Goal: Task Accomplishment & Management: Use online tool/utility

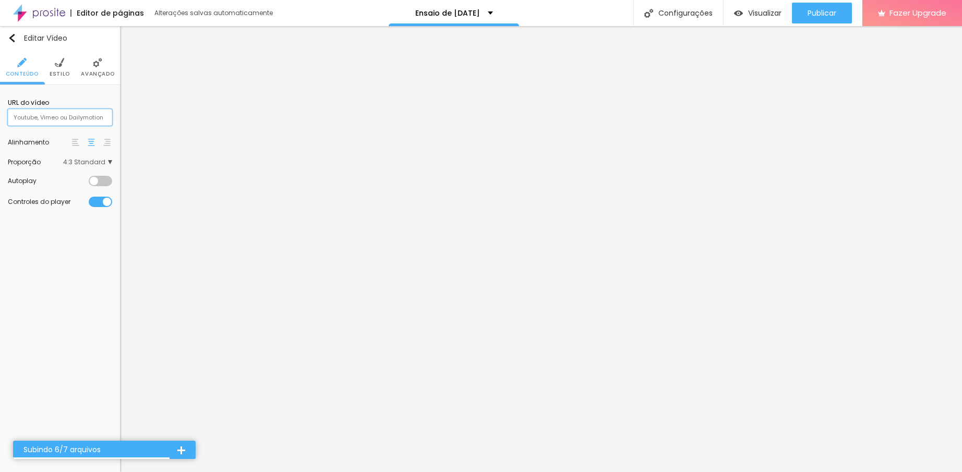
click at [55, 123] on input "text" at bounding box center [60, 117] width 104 height 17
click at [98, 65] on img at bounding box center [97, 62] width 9 height 9
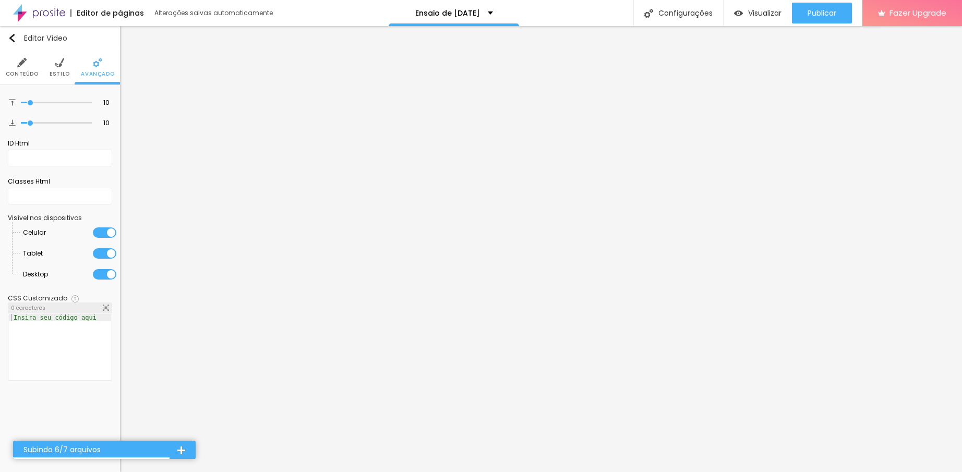
click at [62, 59] on img at bounding box center [59, 62] width 9 height 9
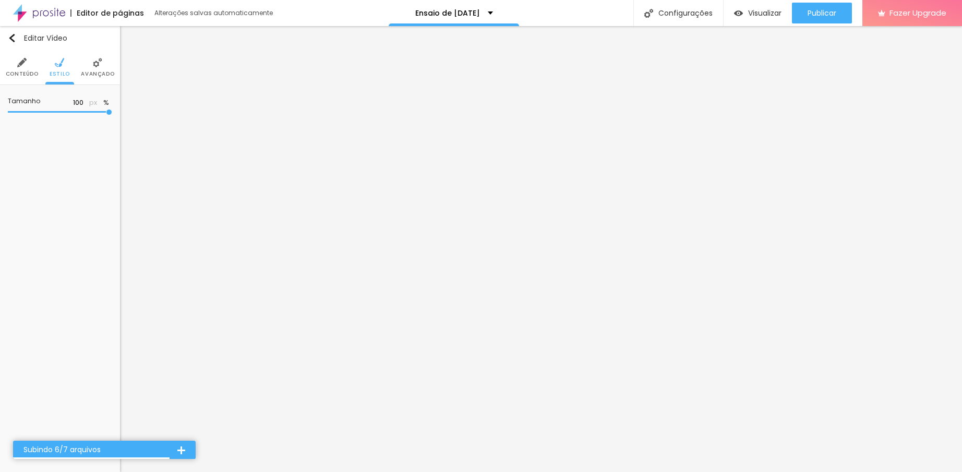
click at [26, 64] on img at bounding box center [21, 62] width 9 height 9
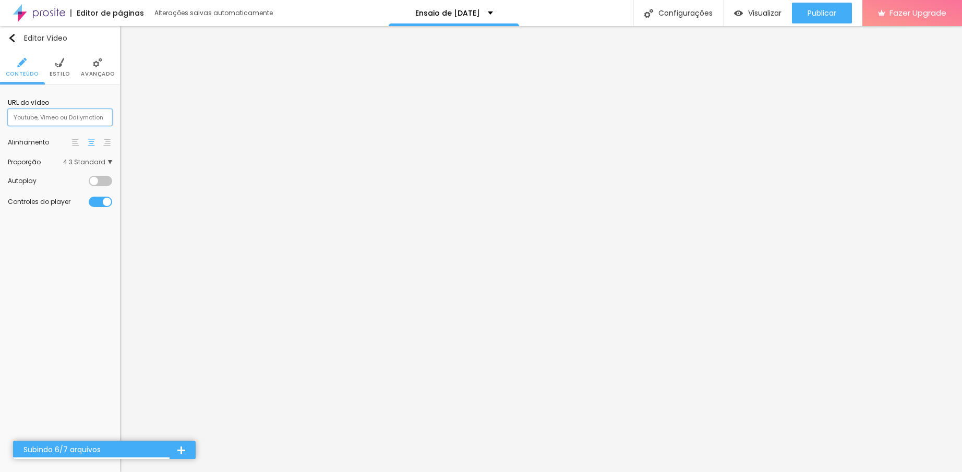
click at [46, 111] on input "text" at bounding box center [60, 117] width 104 height 17
paste input "[URL][DOMAIN_NAME]"
type input "[URL][DOMAIN_NAME]"
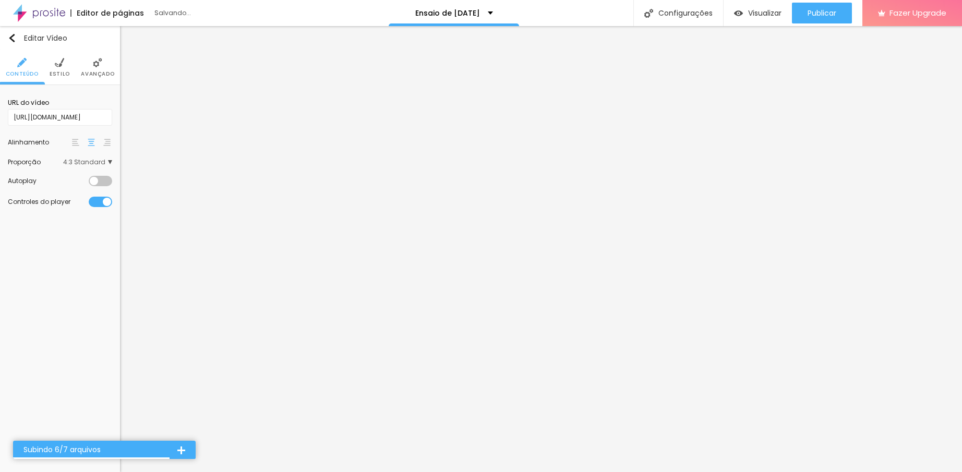
click at [62, 258] on div "Editar Vídeo Conteúdo Estilo Avançado URL do vídeo [URL][DOMAIN_NAME] Alinhamen…" at bounding box center [60, 249] width 120 height 446
click at [88, 95] on div "URL do vídeo [URL][DOMAIN_NAME]" at bounding box center [60, 112] width 104 height 38
click at [54, 266] on div "Editar Vídeo Conteúdo Estilo Avançado URL do vídeo [URL][DOMAIN_NAME] Alinhamen…" at bounding box center [60, 249] width 120 height 446
click at [52, 65] on li "Estilo" at bounding box center [60, 67] width 20 height 34
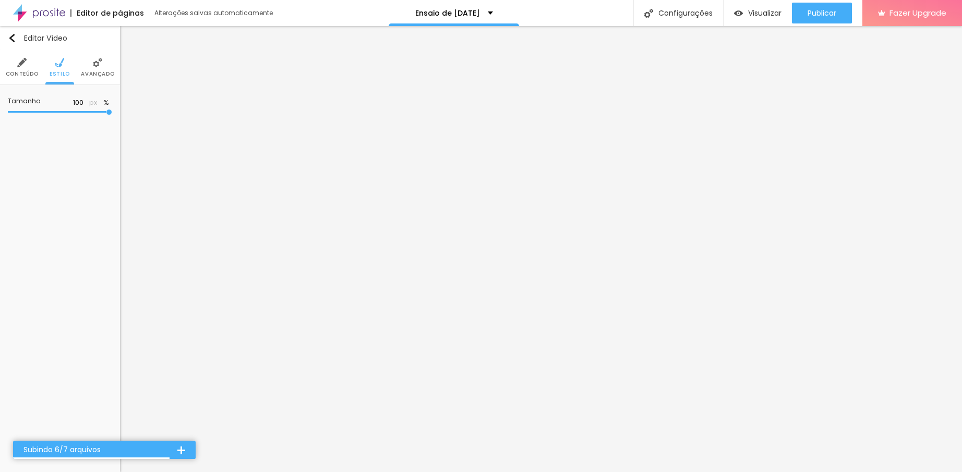
click at [25, 63] on img at bounding box center [21, 62] width 9 height 9
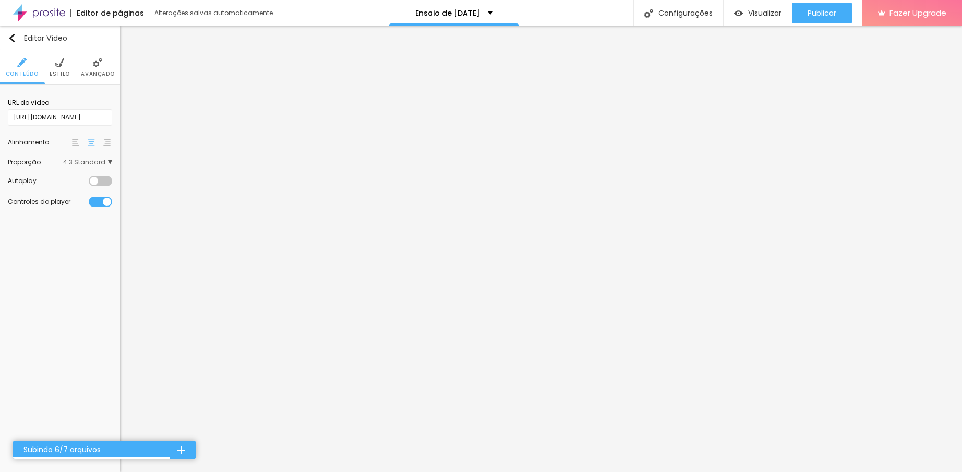
click at [88, 164] on span "4:3 Standard" at bounding box center [87, 162] width 49 height 6
click at [77, 185] on div "Wide 16:9" at bounding box center [68, 192] width 88 height 14
click at [72, 202] on span "Standard" at bounding box center [71, 205] width 62 height 6
click at [64, 216] on span "Vertical 1" at bounding box center [54, 219] width 28 height 9
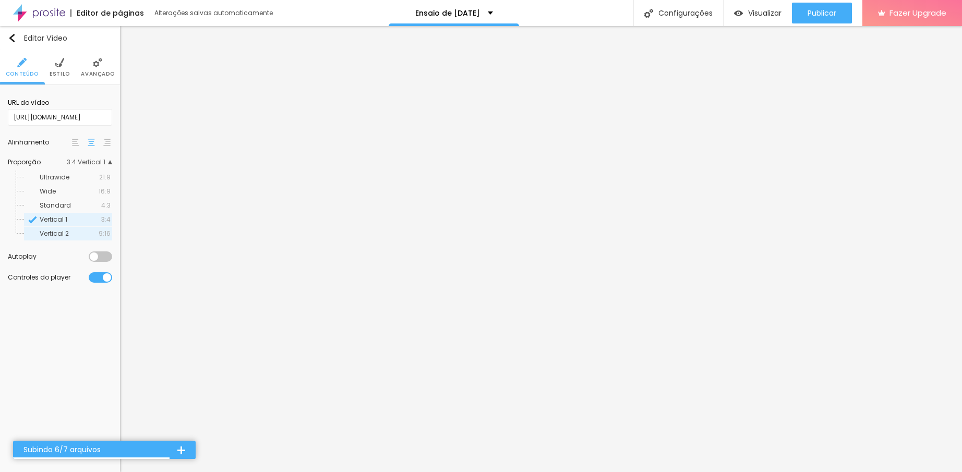
click at [64, 229] on span "Vertical 2" at bounding box center [54, 233] width 29 height 9
click at [79, 114] on input "[URL][DOMAIN_NAME]" at bounding box center [60, 117] width 104 height 17
drag, startPoint x: 35, startPoint y: 115, endPoint x: -8, endPoint y: 117, distance: 43.9
click at [0, 117] on html "Editor de páginas Alterações salvas automaticamente Ensaio de [DATE] Configuraç…" at bounding box center [481, 236] width 962 height 472
type input "[DOMAIN_NAME][URL]"
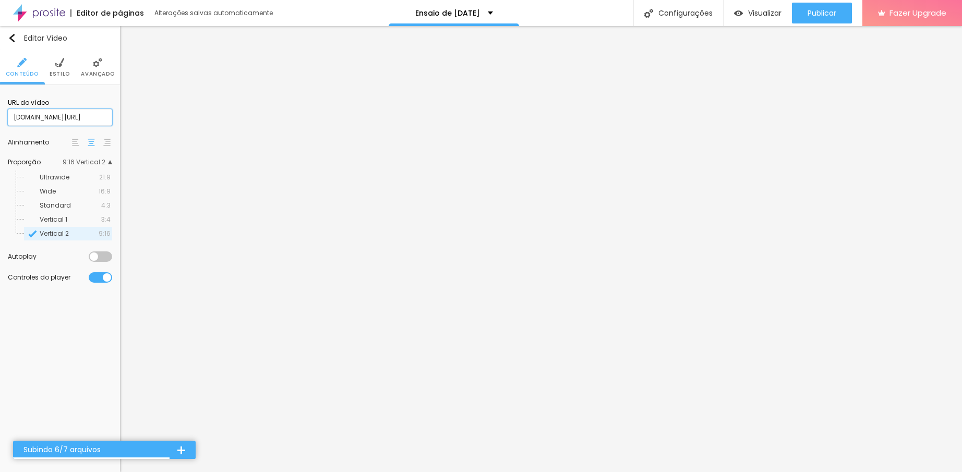
click at [59, 118] on input "[DOMAIN_NAME][URL]" at bounding box center [60, 117] width 104 height 17
click at [97, 260] on div at bounding box center [100, 257] width 23 height 10
click at [65, 118] on input "text" at bounding box center [60, 117] width 104 height 17
paste input "[URL][DOMAIN_NAME]"
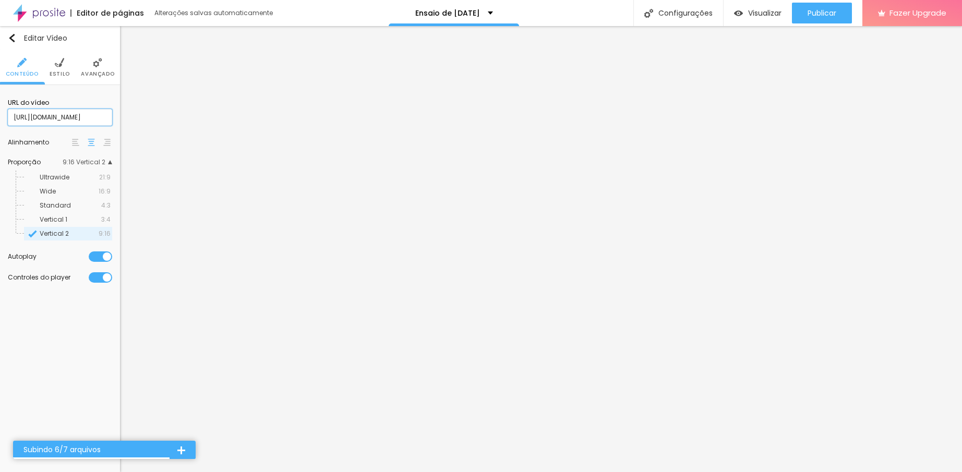
type input "[URL][DOMAIN_NAME]"
click at [116, 102] on div "URL do vídeo [URL][DOMAIN_NAME] Alinhamento Proporção 9:16 Vertical 2 Ultrawide…" at bounding box center [60, 190] width 120 height 211
click at [52, 117] on input "[URL][DOMAIN_NAME]" at bounding box center [60, 117] width 104 height 17
click at [77, 143] on img at bounding box center [75, 142] width 7 height 7
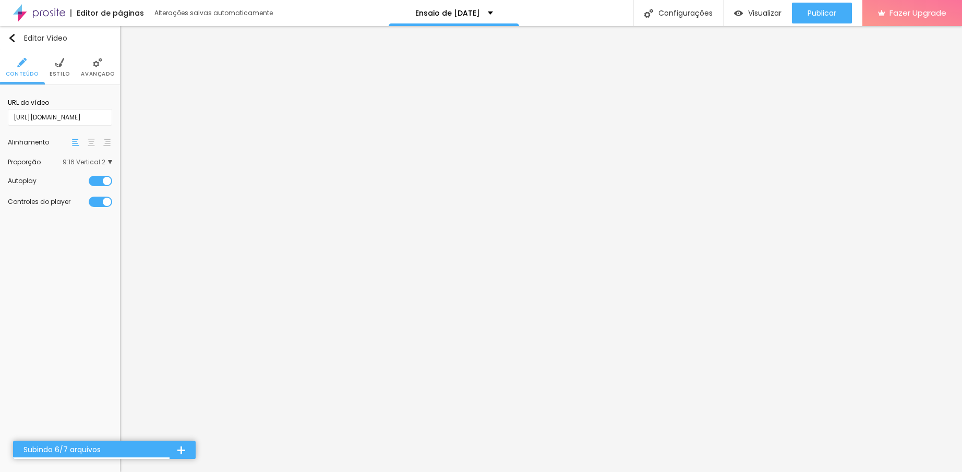
click at [181, 450] on div at bounding box center [181, 450] width 8 height 8
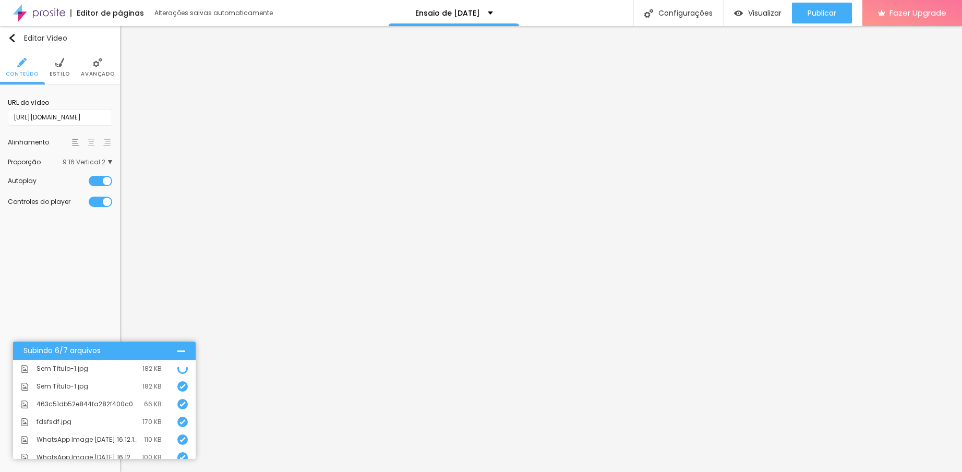
click at [183, 346] on div "Subindo 6/7 arquivos" at bounding box center [104, 351] width 183 height 18
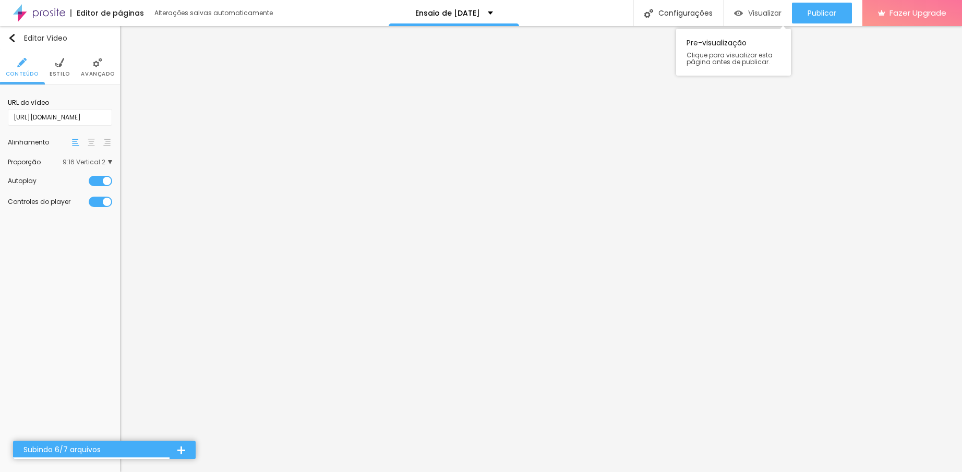
click at [750, 13] on span "Visualizar" at bounding box center [764, 13] width 33 height 8
click at [59, 64] on img at bounding box center [59, 62] width 9 height 9
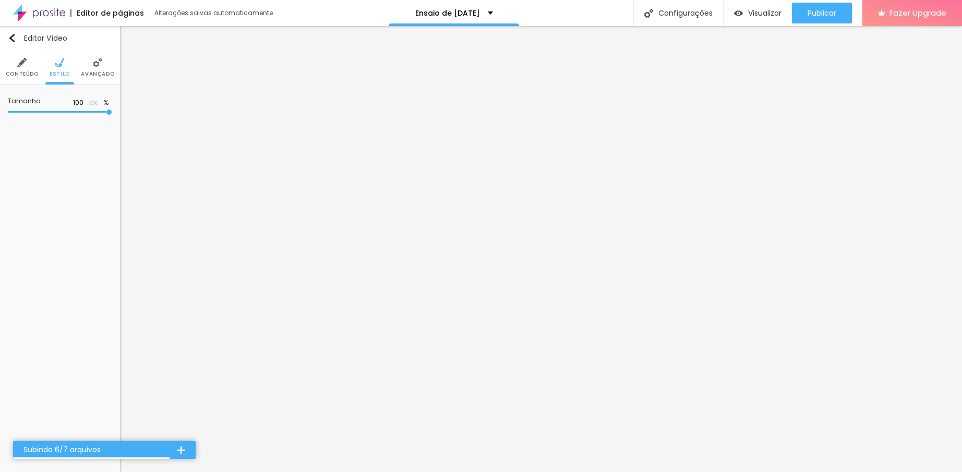
click at [93, 62] on img at bounding box center [97, 62] width 9 height 9
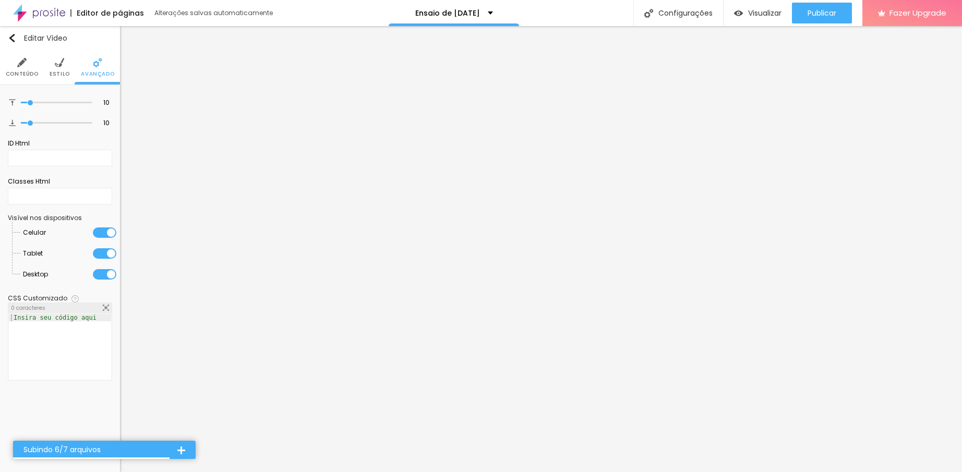
click at [63, 63] on img at bounding box center [59, 62] width 9 height 9
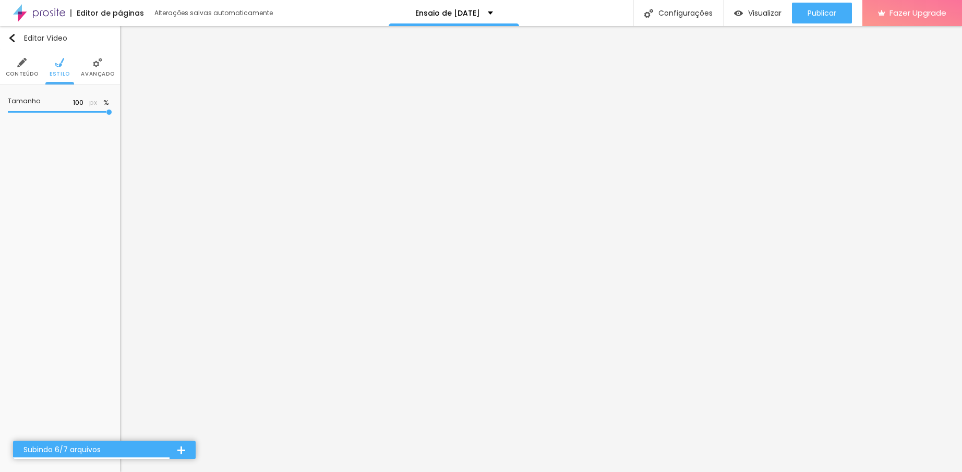
click at [20, 69] on li "Conteúdo" at bounding box center [22, 67] width 33 height 34
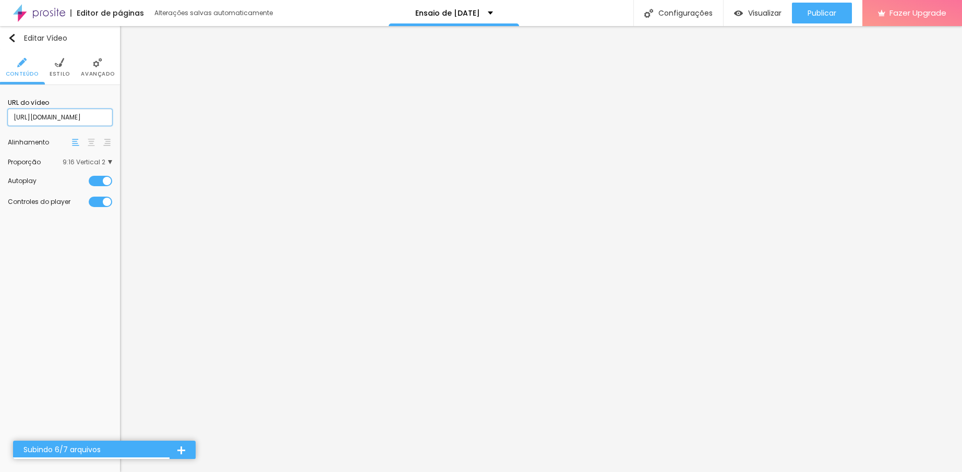
click at [51, 121] on input "[URL][DOMAIN_NAME]" at bounding box center [60, 117] width 104 height 17
click at [102, 120] on input "[URL][DOMAIN_NAME]" at bounding box center [60, 117] width 104 height 17
click at [68, 117] on input "[URL][DOMAIN_NAME]" at bounding box center [60, 117] width 104 height 17
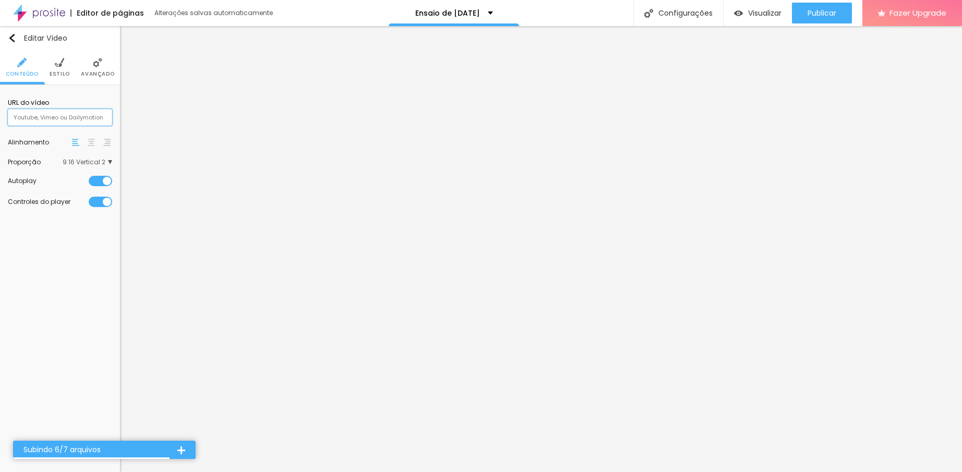
paste input "[URL][DOMAIN_NAME]"
type input "[URL][DOMAIN_NAME]"
click at [92, 257] on div "Editar Vídeo Conteúdo Estilo Avançado URL do vídeo [URL][DOMAIN_NAME] Alinhamen…" at bounding box center [60, 249] width 120 height 446
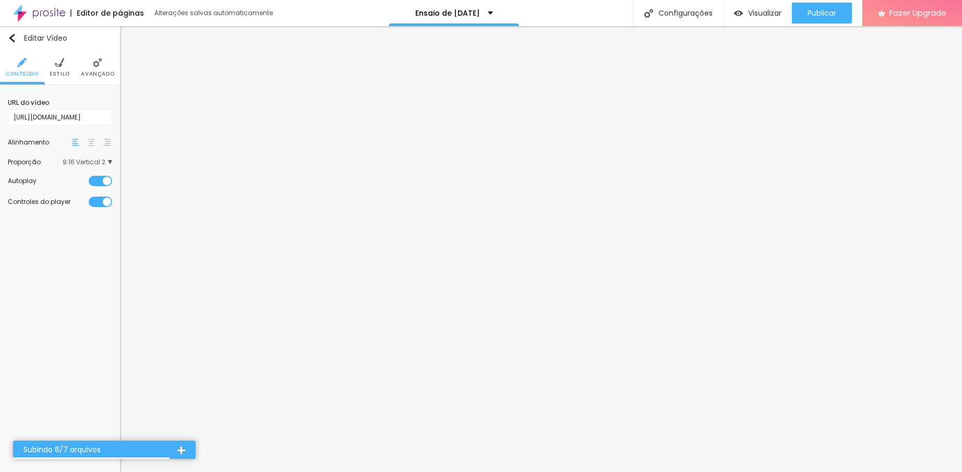
click at [76, 259] on div "Editar Vídeo Conteúdo Estilo Avançado URL do vídeo [URL][DOMAIN_NAME] Alinhamen…" at bounding box center [60, 249] width 120 height 446
click at [52, 61] on li "Estilo" at bounding box center [60, 67] width 20 height 34
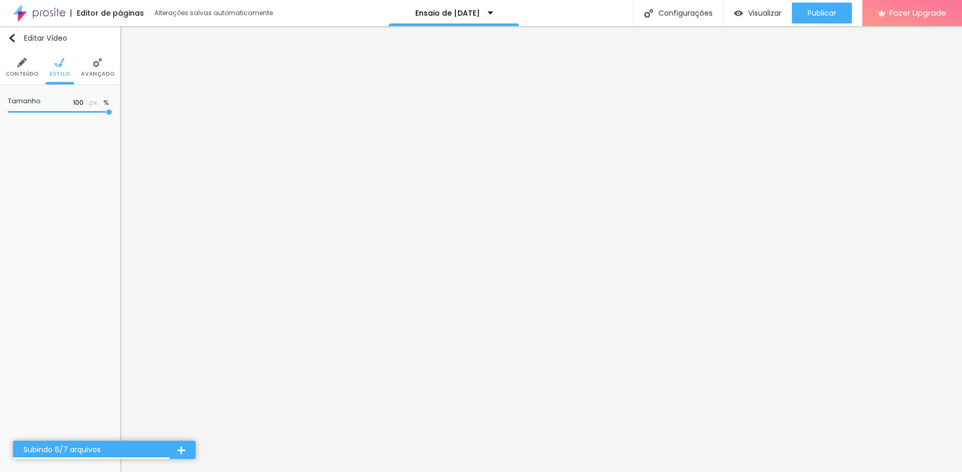
click at [94, 64] on img at bounding box center [97, 62] width 9 height 9
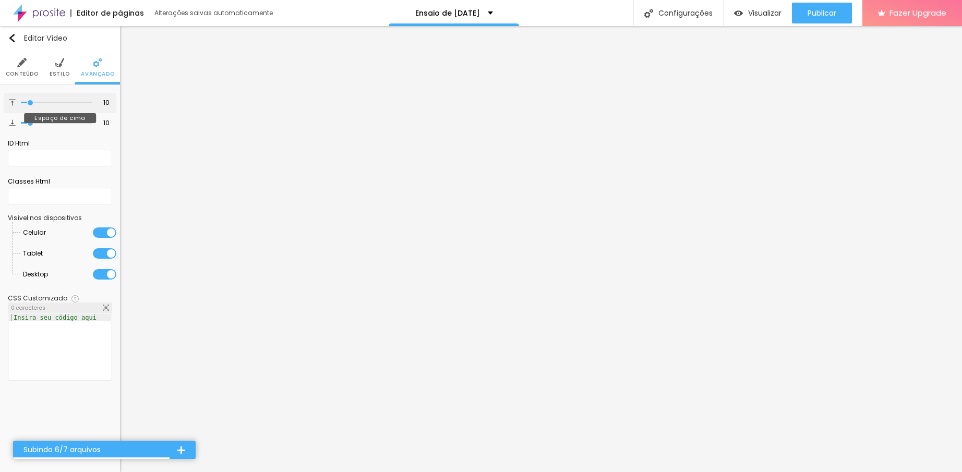
type input "6"
type input "2"
type input "0"
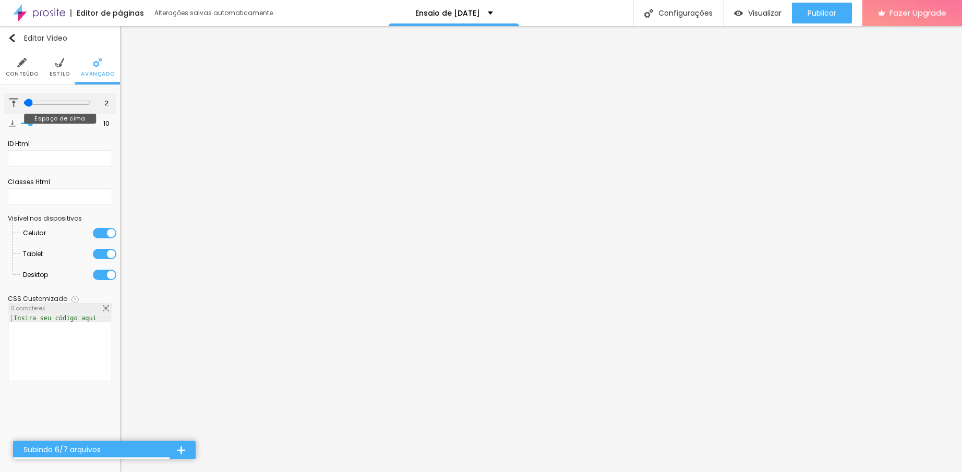
type input "0"
drag, startPoint x: 30, startPoint y: 105, endPoint x: 21, endPoint y: 107, distance: 9.6
type input "0"
click at [21, 105] on input "range" at bounding box center [56, 102] width 71 height 5
click at [21, 107] on div at bounding box center [56, 103] width 71 height 10
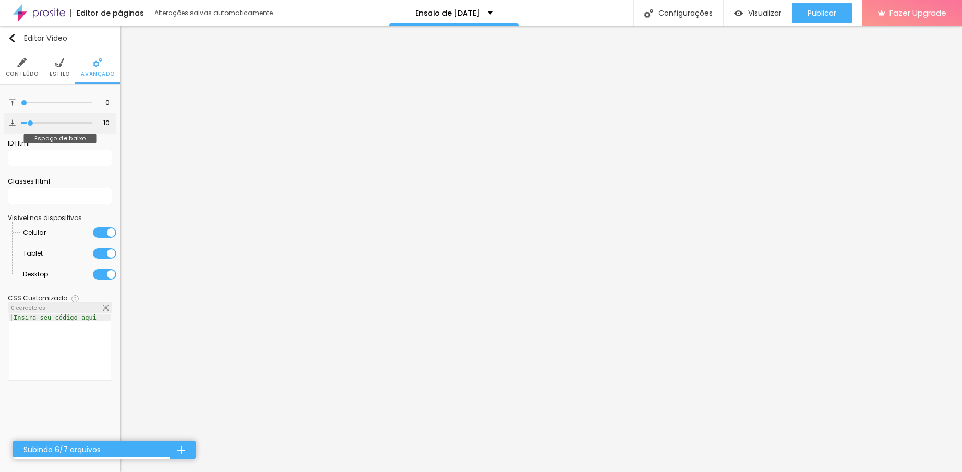
type input "6"
type input "4"
type input "0"
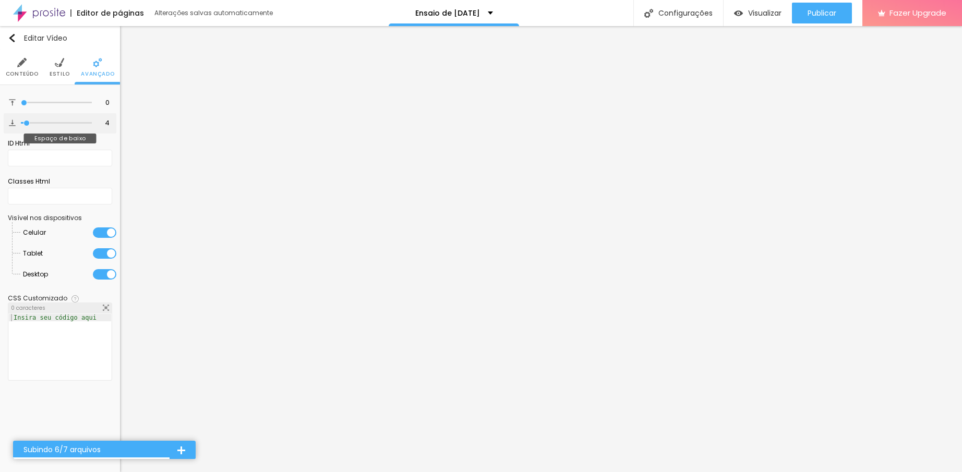
type input "0"
drag, startPoint x: 28, startPoint y: 120, endPoint x: 13, endPoint y: 123, distance: 16.0
type input "0"
click at [21, 123] on input "range" at bounding box center [56, 123] width 71 height 5
click at [13, 123] on img at bounding box center [12, 122] width 7 height 7
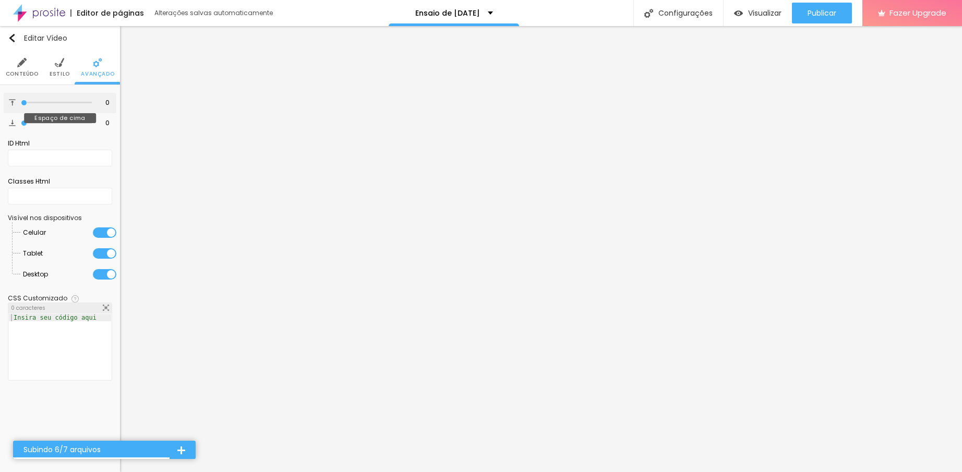
drag, startPoint x: 24, startPoint y: 102, endPoint x: 14, endPoint y: 101, distance: 10.5
click at [21, 101] on input "range" at bounding box center [56, 102] width 71 height 5
click at [65, 159] on input "text" at bounding box center [60, 158] width 104 height 17
click at [65, 336] on div at bounding box center [60, 354] width 102 height 80
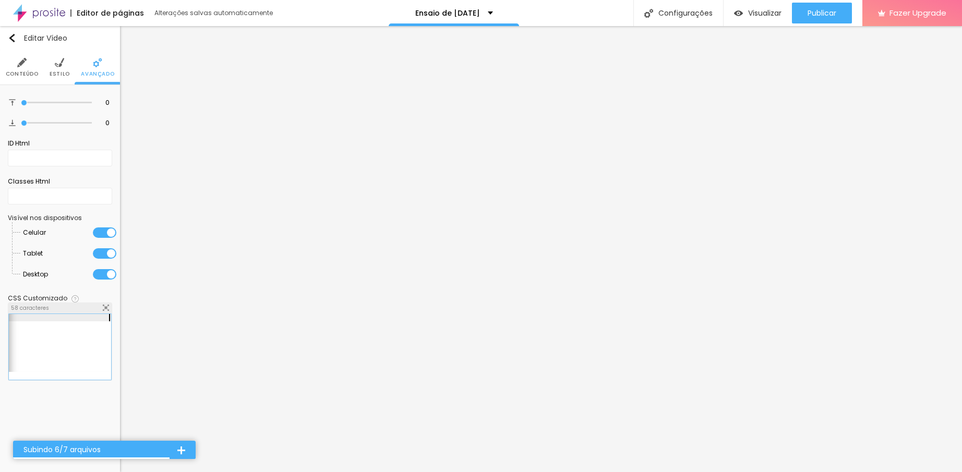
scroll to position [0, 102]
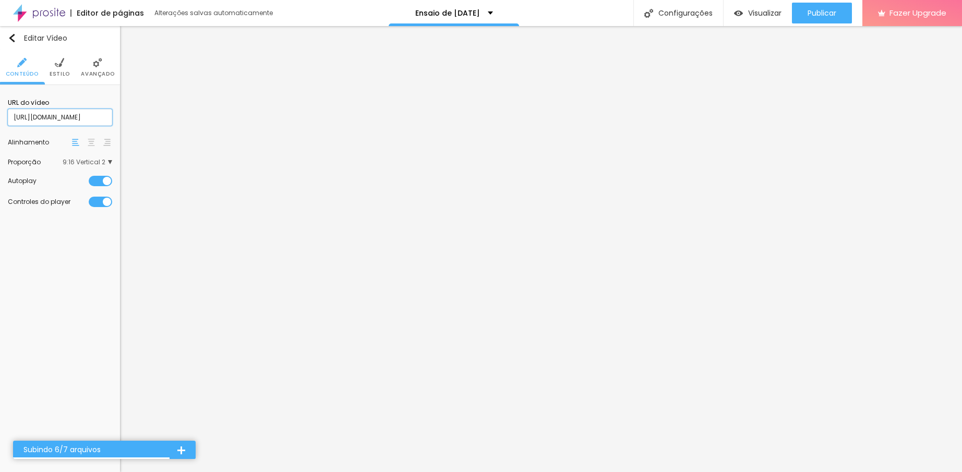
click at [74, 118] on input "[URL][DOMAIN_NAME]" at bounding box center [60, 117] width 104 height 17
click at [80, 119] on input "[URL][DOMAIN_NAME]" at bounding box center [60, 117] width 104 height 17
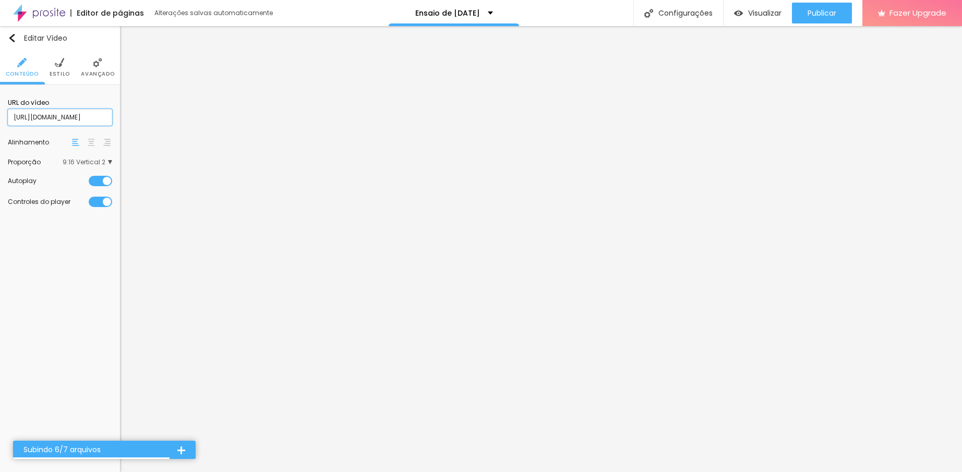
paste input "lss89LjLoow?si=PHcbKS46xA13Dz3W"
type input "[URL][DOMAIN_NAME]"
click at [71, 259] on div "Editar Vídeo Conteúdo Estilo Avançado URL do vídeo [URL][DOMAIN_NAME] Alinhamen…" at bounding box center [60, 249] width 120 height 446
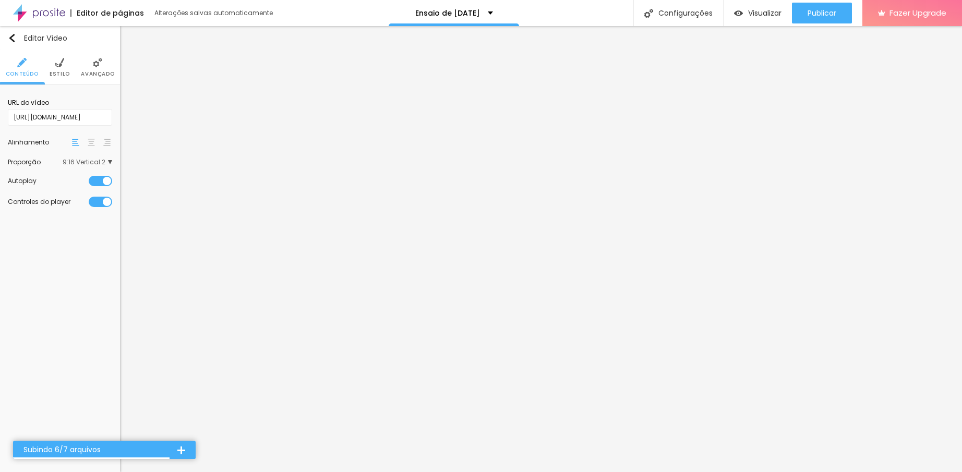
click at [69, 257] on div "Editar Vídeo Conteúdo Estilo Avançado URL do vídeo [URL][DOMAIN_NAME] Alinhamen…" at bounding box center [60, 249] width 120 height 446
click at [769, 13] on span "Visualizar" at bounding box center [764, 13] width 33 height 8
click at [91, 122] on input "text" at bounding box center [60, 117] width 104 height 17
paste input "[URL][DOMAIN_NAME]"
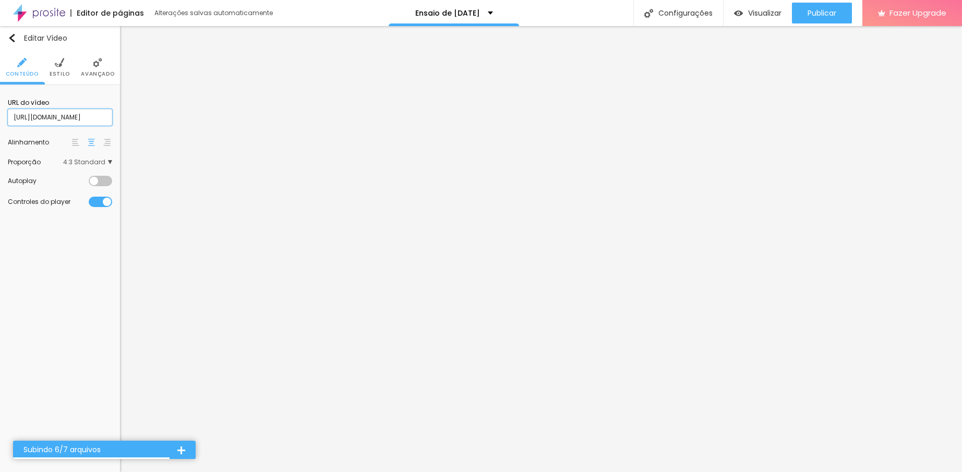
scroll to position [0, 113]
type input "[URL][DOMAIN_NAME]"
click at [73, 274] on div "Editar Vídeo Conteúdo Estilo Avançado URL do vídeo [URL][DOMAIN_NAME] Alinhamen…" at bounding box center [60, 249] width 120 height 446
click at [105, 159] on span "4:3 Standard" at bounding box center [87, 162] width 49 height 6
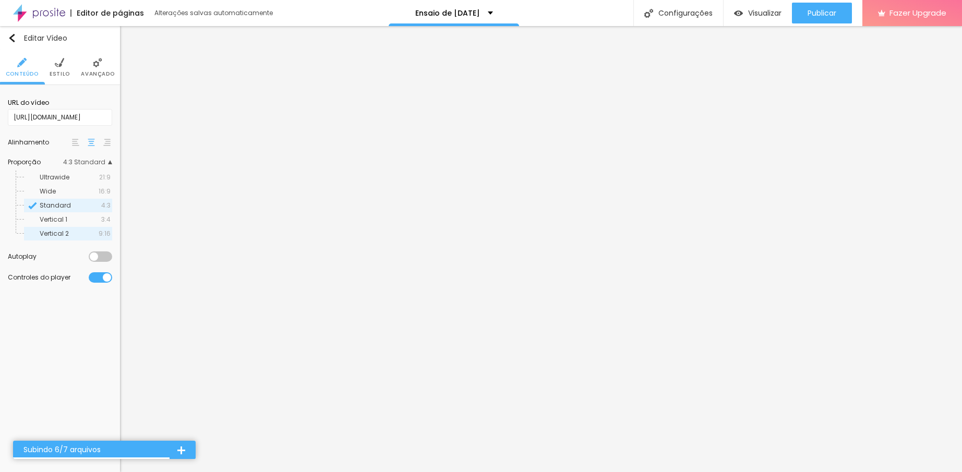
click at [99, 231] on span "9:16" at bounding box center [105, 234] width 12 height 6
click at [63, 291] on div "URL do vídeo [URL][DOMAIN_NAME] Alinhamento Proporção 9:16 Vertical 2 Ultrawide…" at bounding box center [60, 190] width 120 height 211
click at [95, 279] on div at bounding box center [100, 277] width 23 height 10
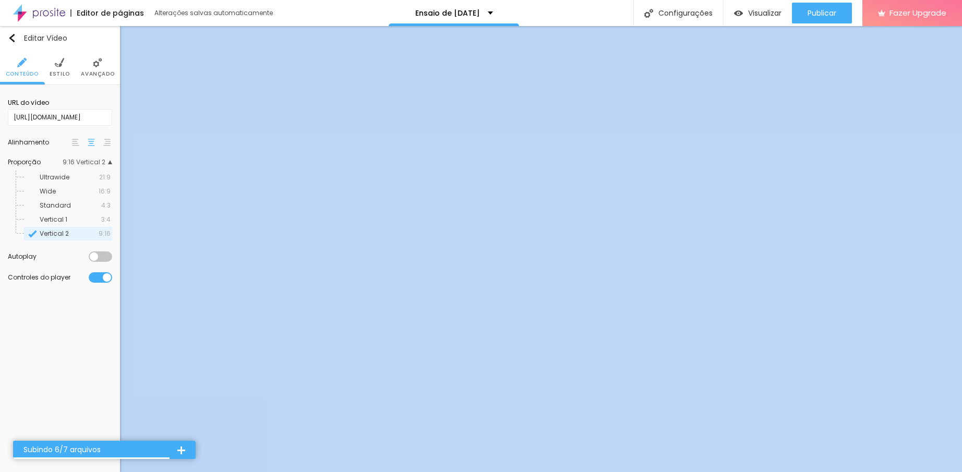
click at [95, 279] on div at bounding box center [100, 277] width 23 height 10
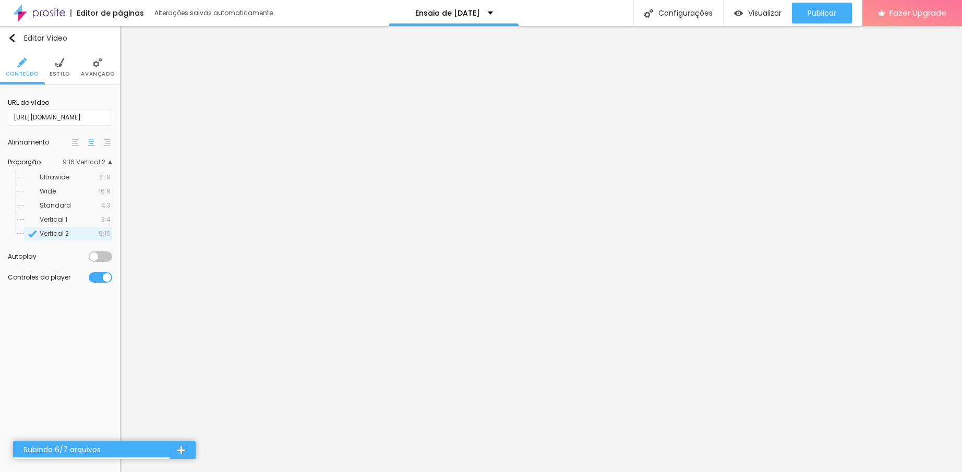
click at [97, 258] on div at bounding box center [100, 257] width 23 height 10
click at [72, 315] on div "Editar Vídeo Conteúdo Estilo Avançado URL do vídeo [URL][DOMAIN_NAME] Alinhamen…" at bounding box center [60, 249] width 120 height 446
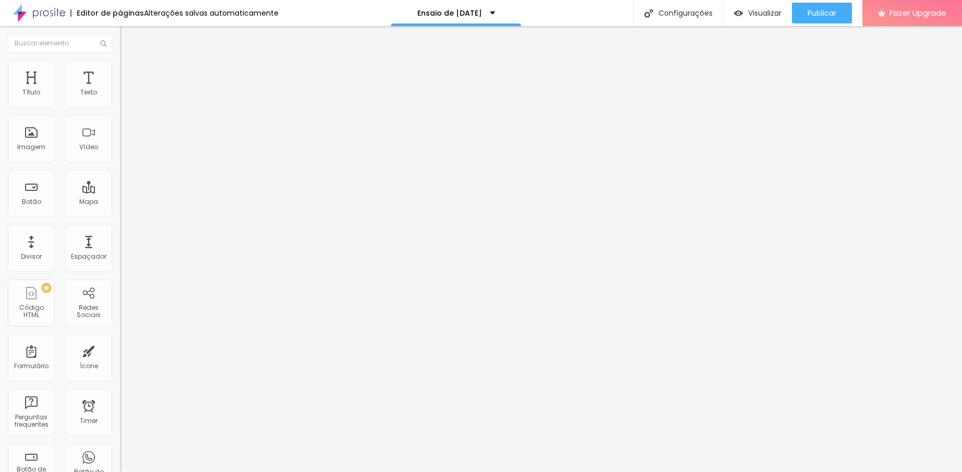
click at [120, 98] on input "[URL][DOMAIN_NAME]" at bounding box center [182, 93] width 125 height 10
click at [120, 71] on li "Estilo" at bounding box center [180, 66] width 120 height 10
click at [120, 78] on li "Avançado" at bounding box center [180, 76] width 120 height 10
click at [129, 72] on span "Estilo" at bounding box center [137, 67] width 16 height 9
type input "97"
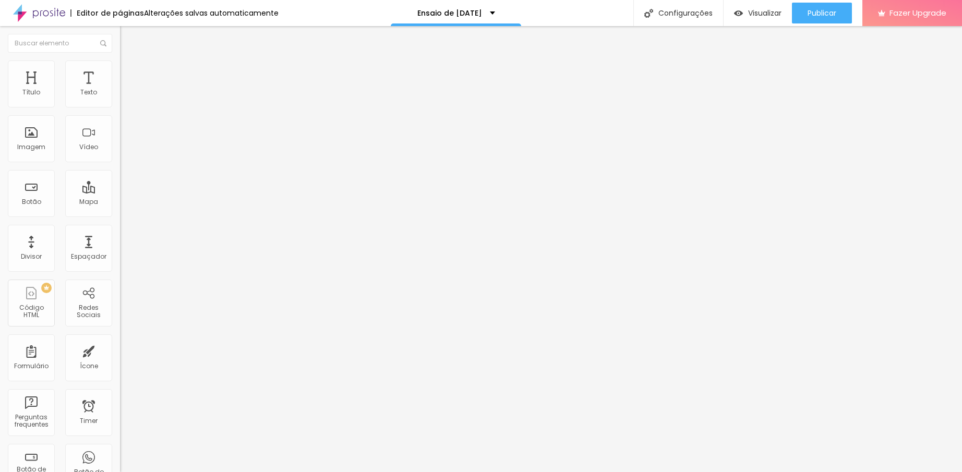
type input "97"
type input "90"
type input "88"
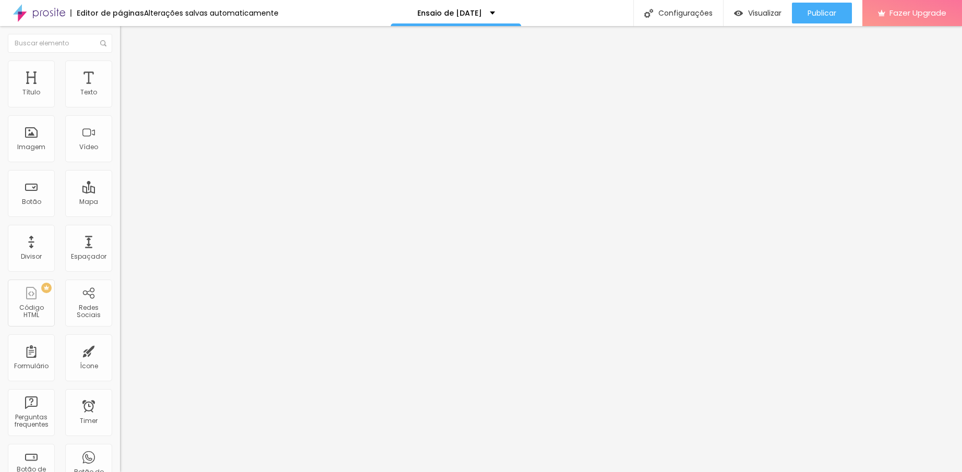
type input "84"
type input "83"
type input "82"
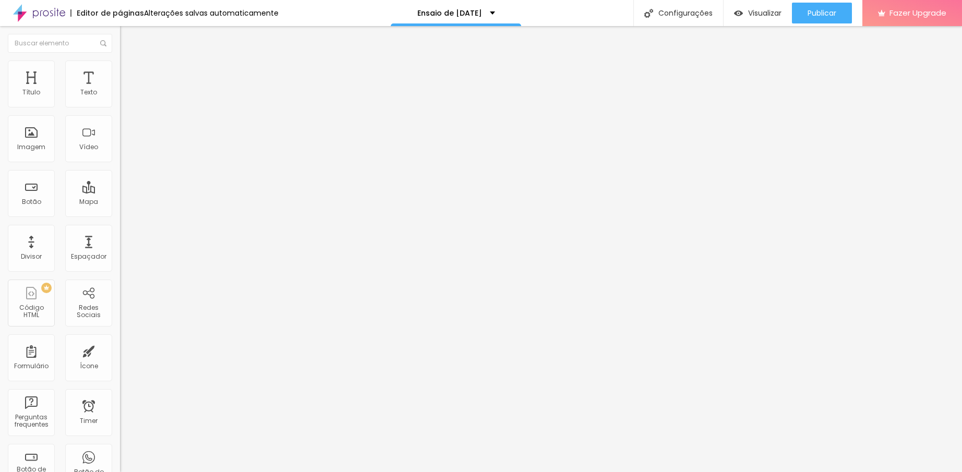
type input "82"
type input "81"
type input "80"
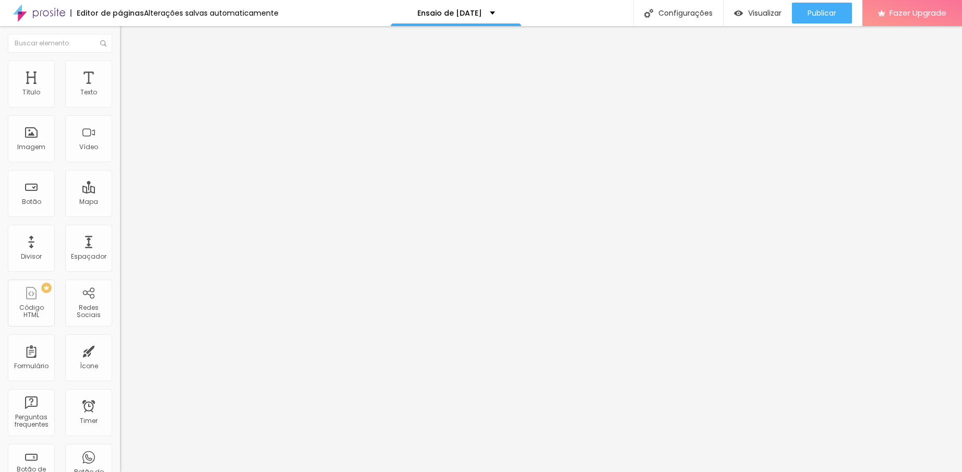
type input "79"
type input "77"
type input "75"
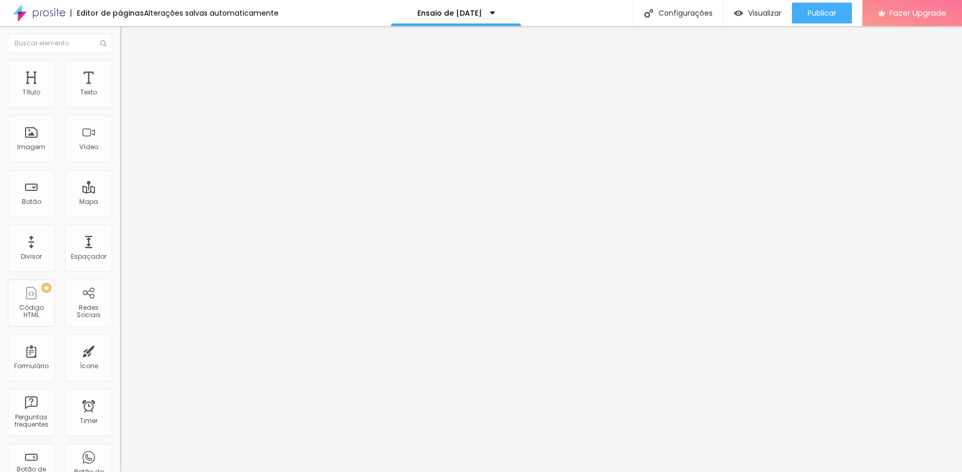
type input "75"
type input "74"
type input "73"
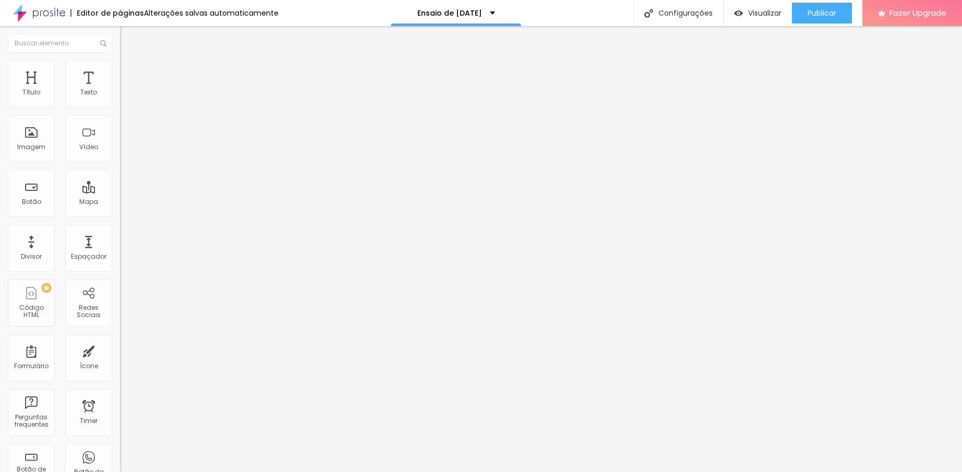
type input "72"
type input "70"
type input "69"
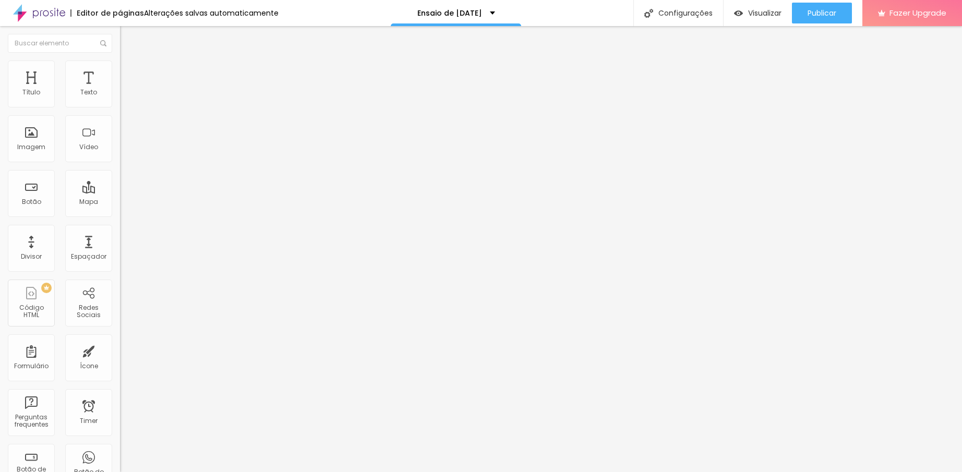
type input "69"
type input "67"
type input "66"
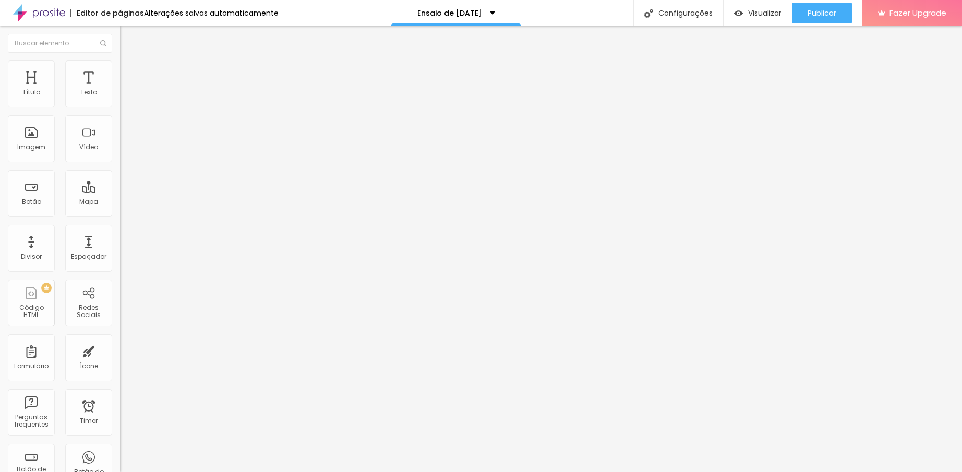
type input "65"
type input "64"
type input "59"
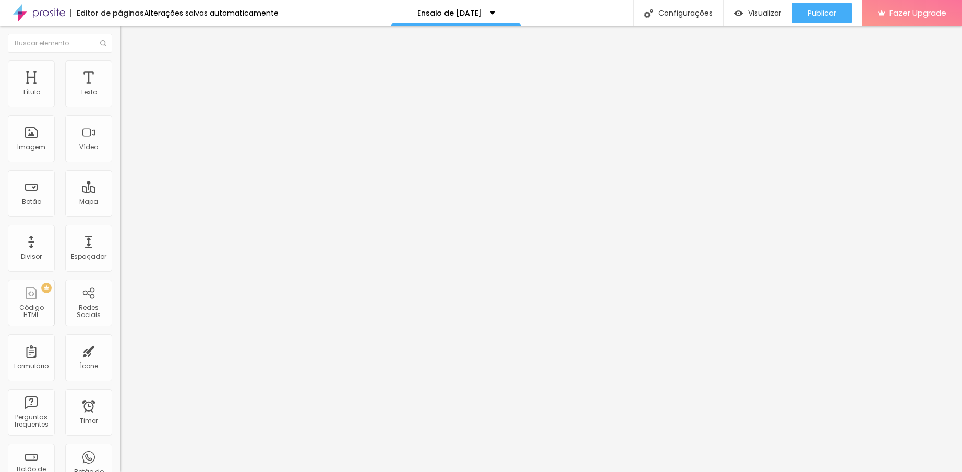
type input "59"
type input "57"
type input "54"
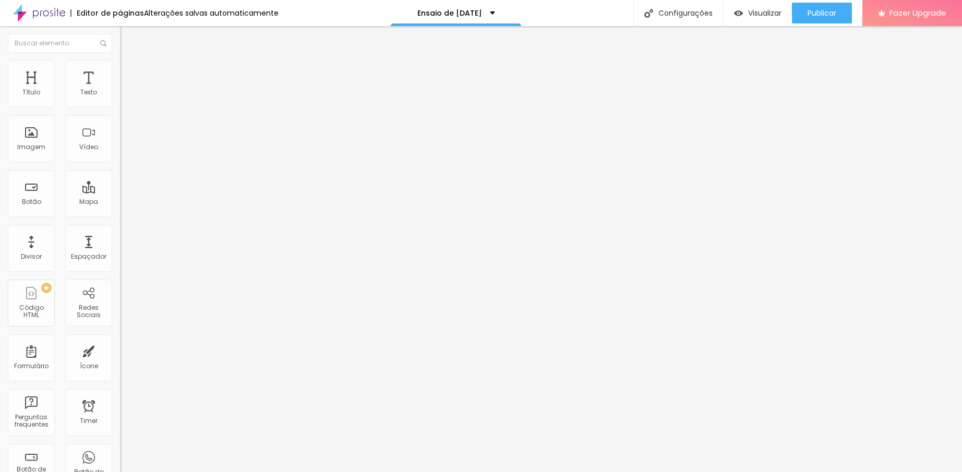
type input "53"
type input "52"
type input "53"
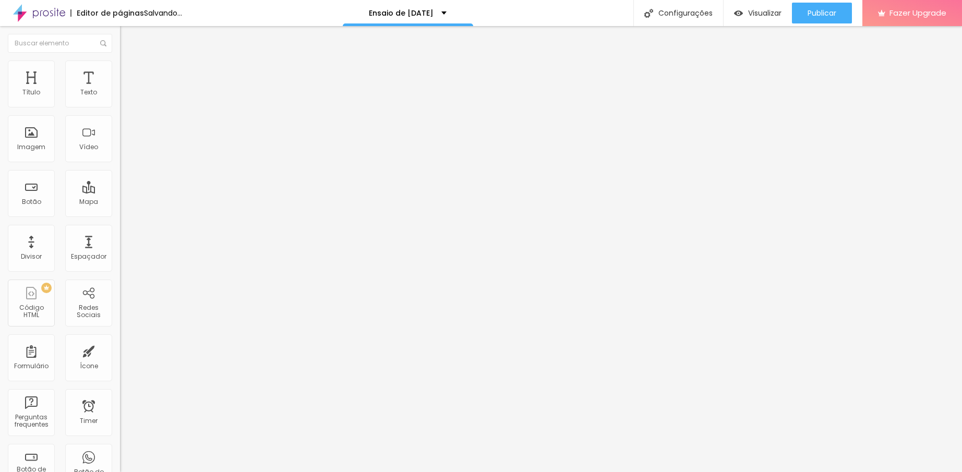
drag, startPoint x: 104, startPoint y: 110, endPoint x: 43, endPoint y: 113, distance: 61.7
type input "53"
click at [120, 107] on input "range" at bounding box center [153, 103] width 67 height 8
drag, startPoint x: 43, startPoint y: 113, endPoint x: 52, endPoint y: 118, distance: 10.7
click at [120, 107] on input "range" at bounding box center [153, 103] width 67 height 8
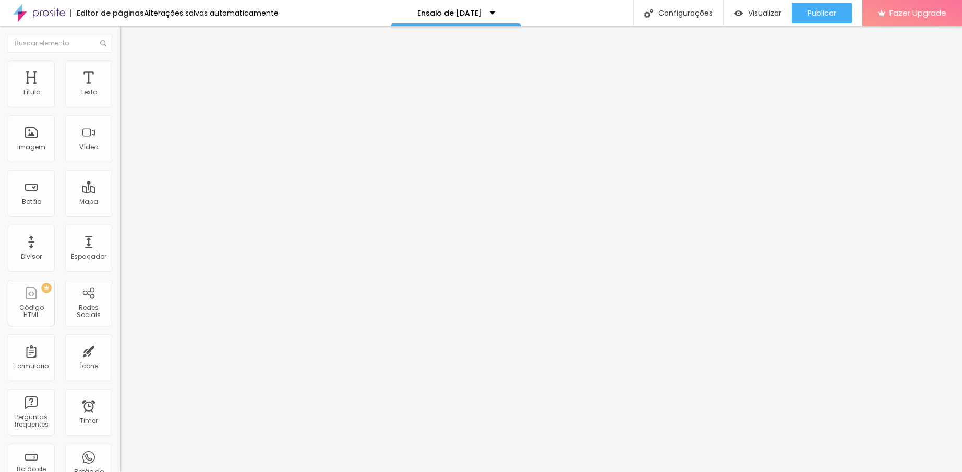
type input "40"
type input "37"
type input "36"
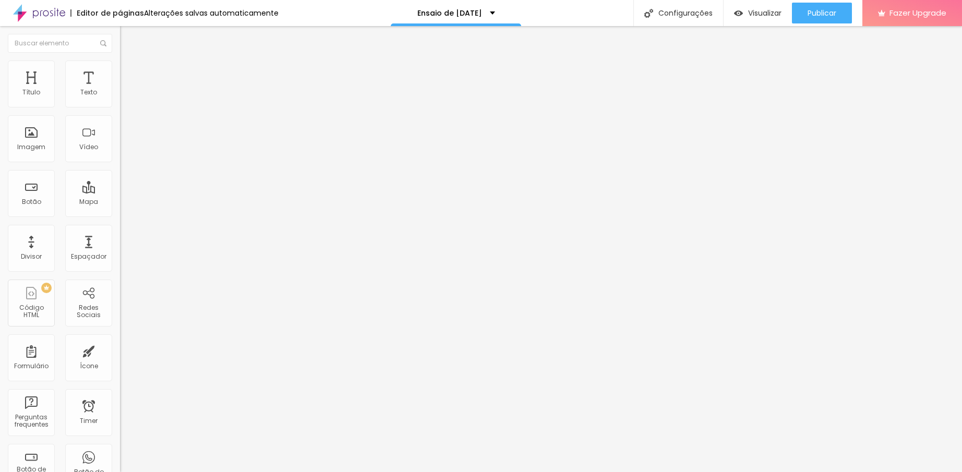
type input "36"
type input "35"
type input "34"
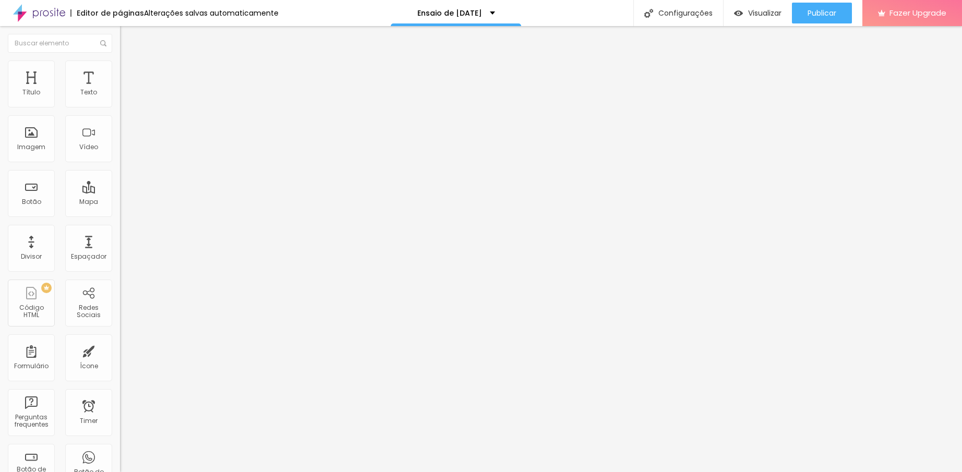
type input "31"
type input "30"
type input "31"
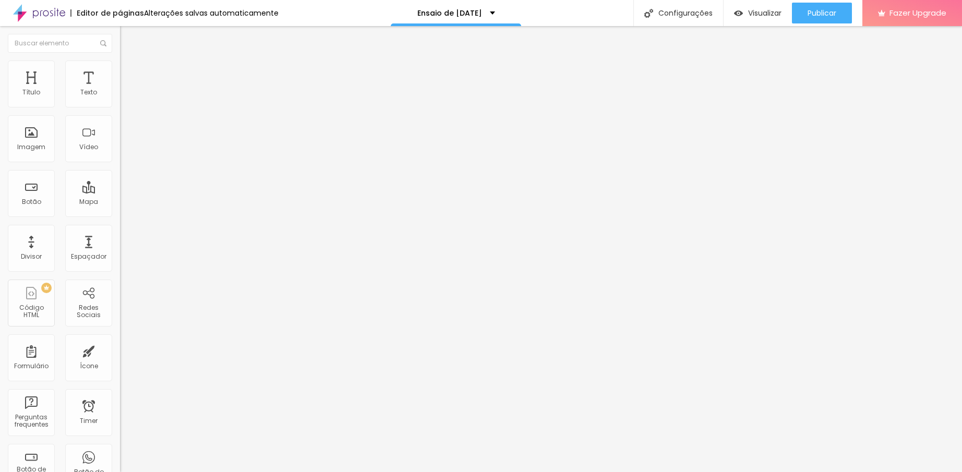
type input "31"
type input "33"
type input "34"
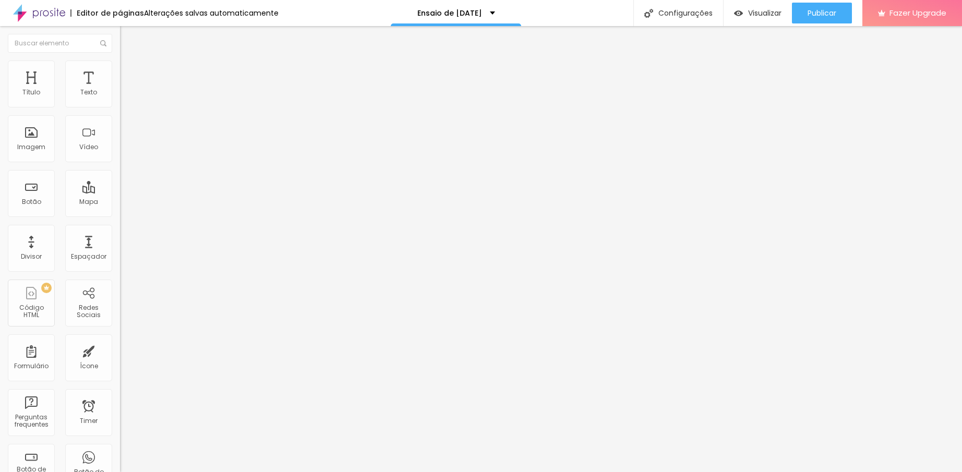
type input "35"
type input "36"
type input "37"
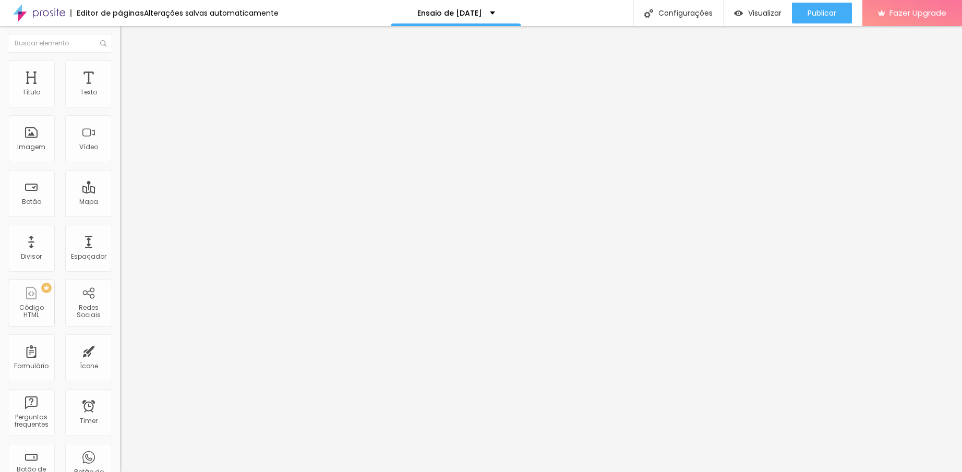
type input "37"
type input "38"
type input "39"
drag, startPoint x: 33, startPoint y: 115, endPoint x: 24, endPoint y: 117, distance: 9.6
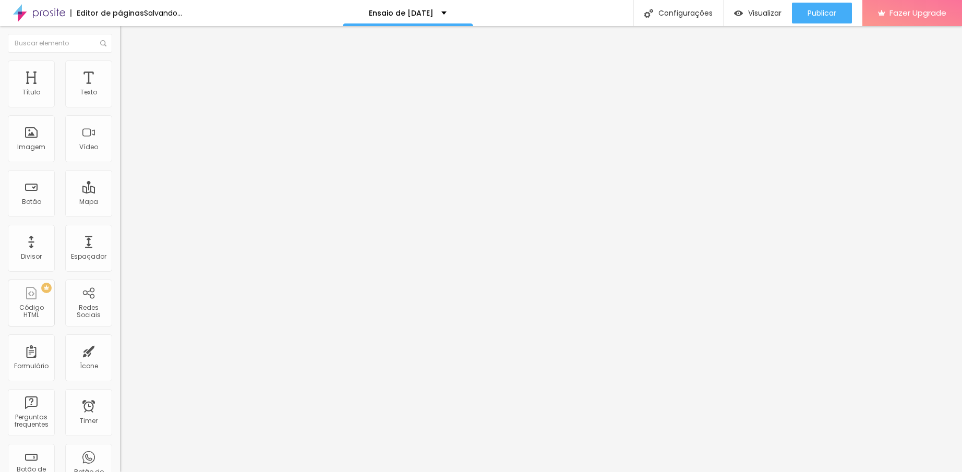
type input "39"
click at [120, 107] on input "range" at bounding box center [153, 103] width 67 height 8
type input "46"
type input "45"
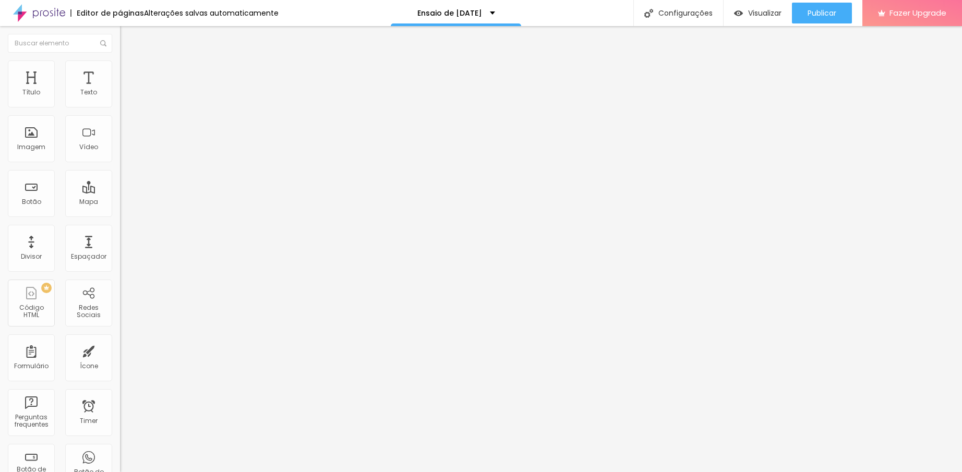
type input "45"
type input "46"
type input "47"
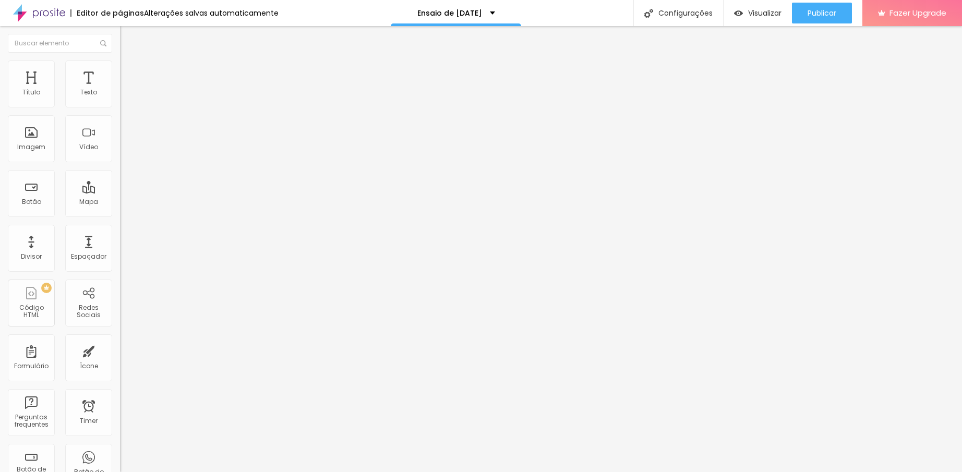
type input "51"
type input "53"
drag, startPoint x: 33, startPoint y: 111, endPoint x: 43, endPoint y: 115, distance: 10.3
type input "53"
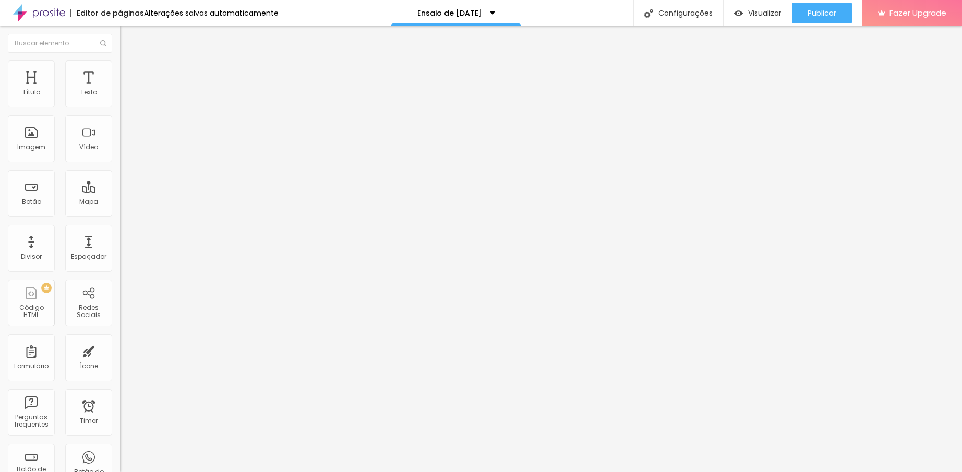
click at [120, 107] on input "range" at bounding box center [153, 103] width 67 height 8
click at [120, 173] on div "Editar Vídeo Conteúdo Estilo Avançado Tamanho 53 px %" at bounding box center [180, 249] width 120 height 446
click at [124, 151] on icon "button" at bounding box center [127, 148] width 6 height 6
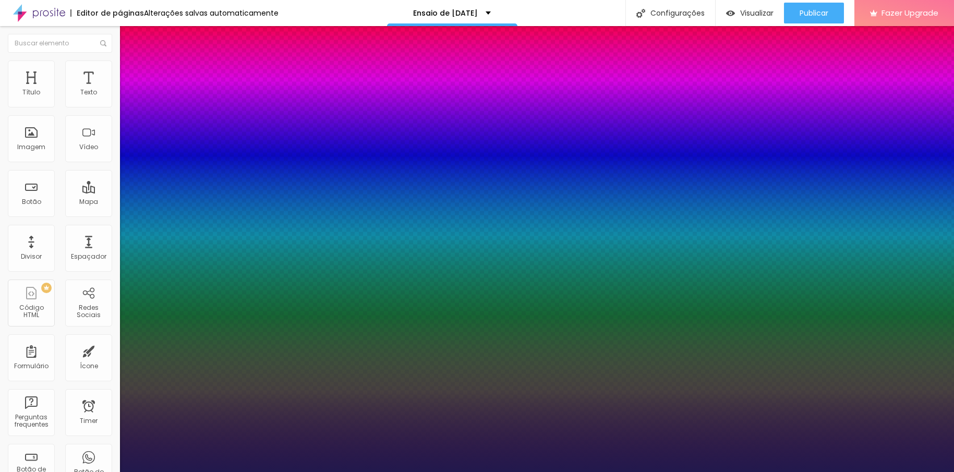
type input "1"
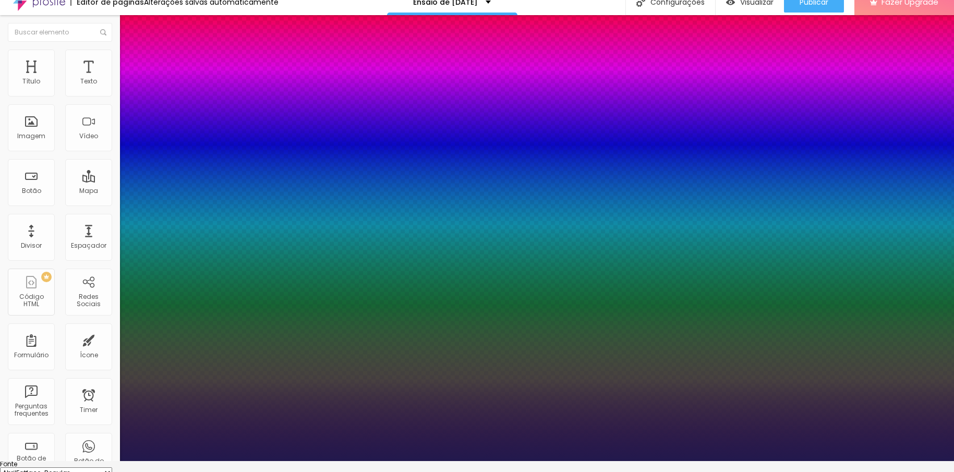
scroll to position [12, 0]
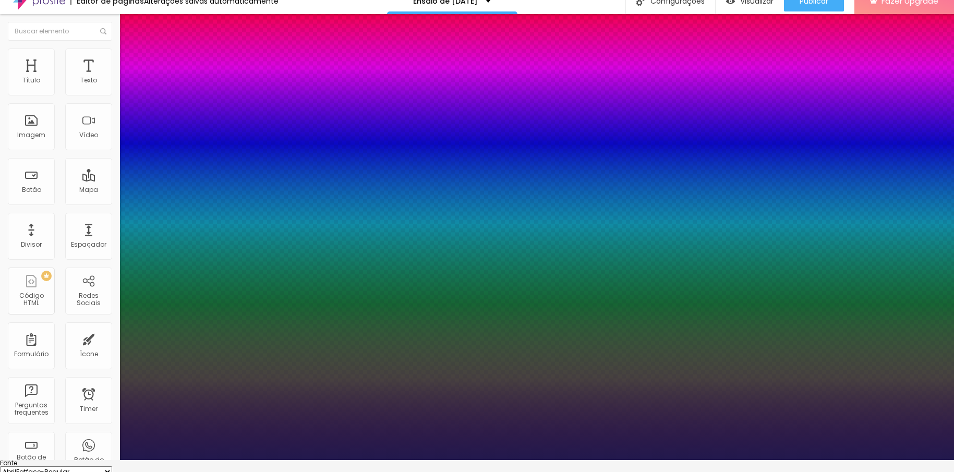
click at [31, 460] on div at bounding box center [477, 460] width 954 height 0
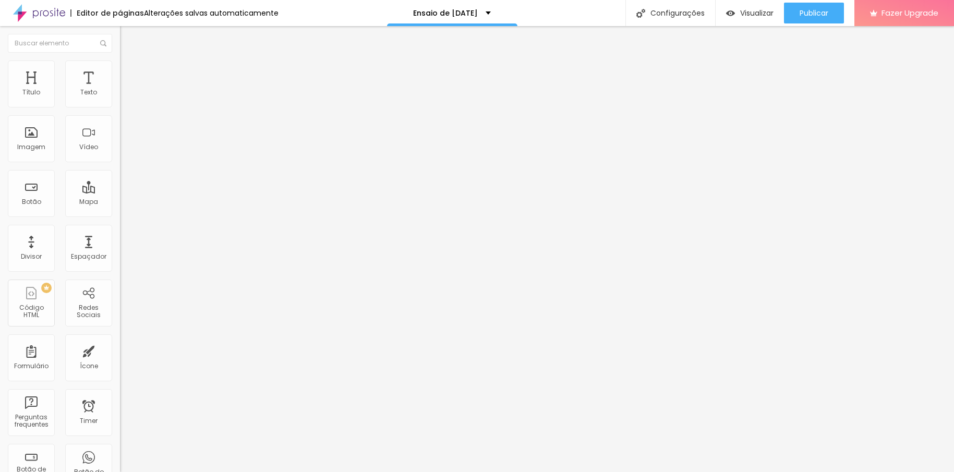
scroll to position [0, 0]
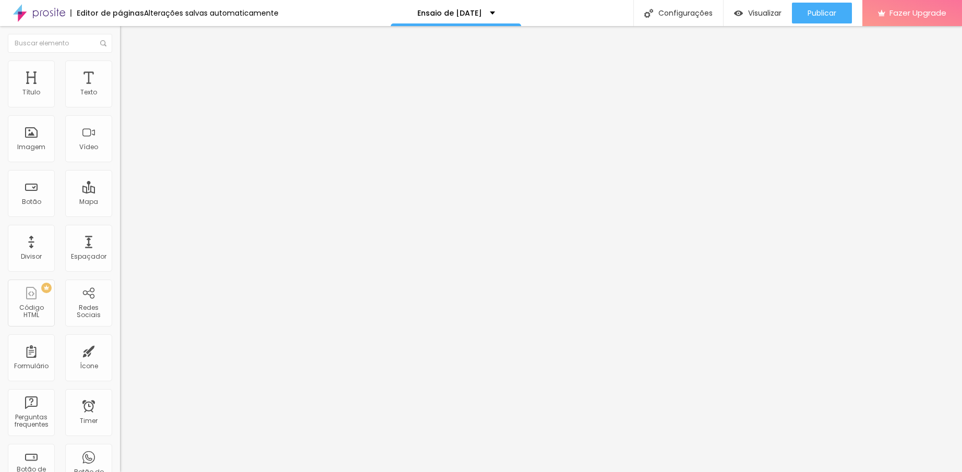
click at [124, 151] on icon "button" at bounding box center [127, 148] width 6 height 6
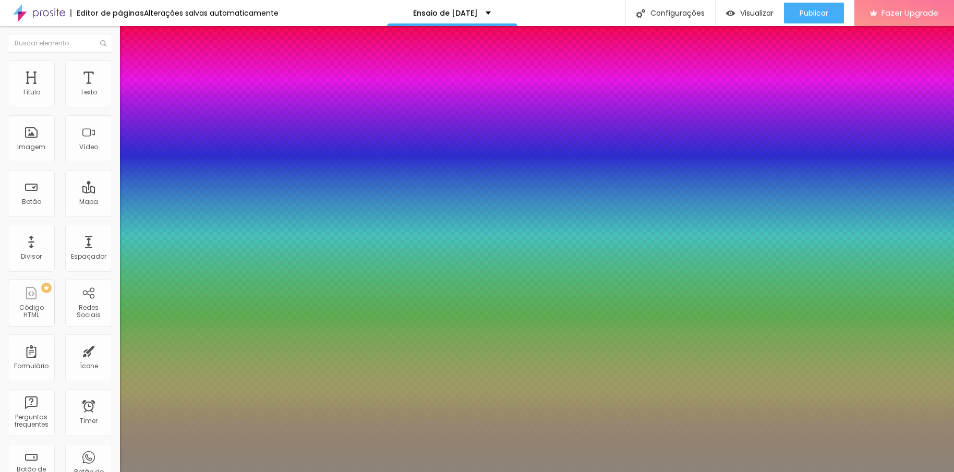
type input "1"
type input "0.5"
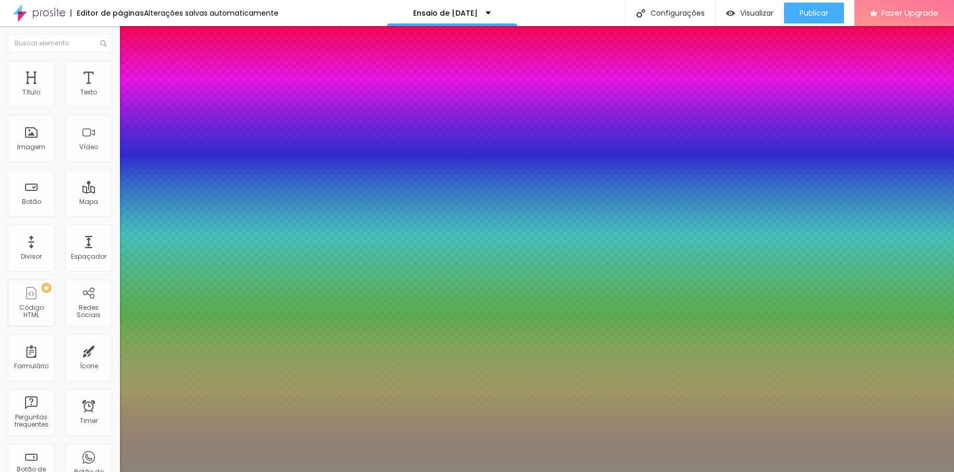
select select "AbrilFatface-Regular"
type input "1"
type input "0.5"
type input "1"
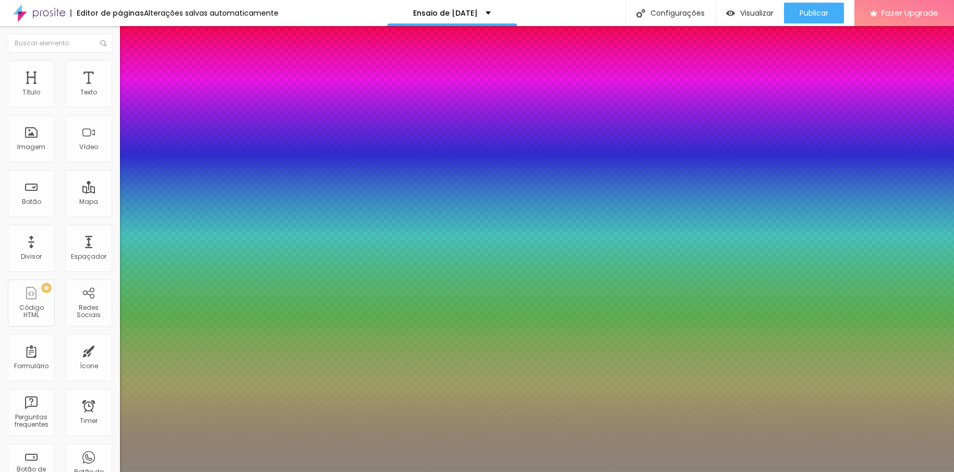
type input "0.5"
type input "1"
type input "0.5"
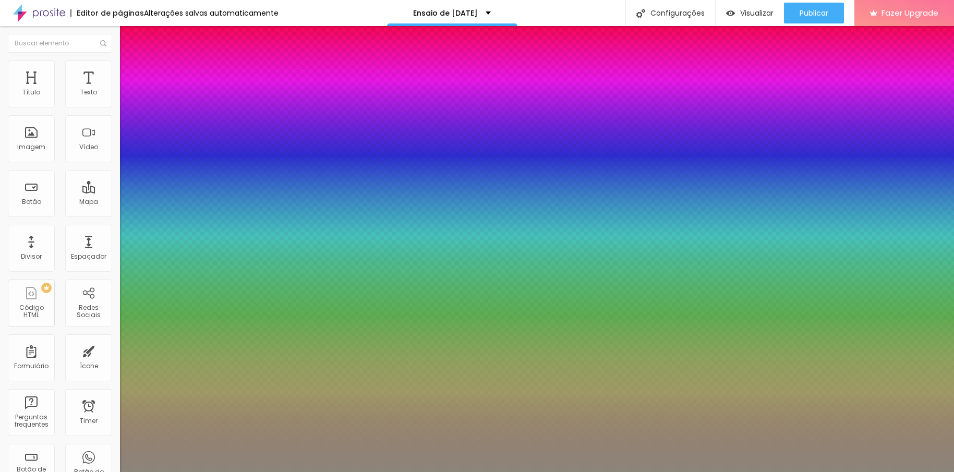
type input "31"
type input "1"
type input "0.5"
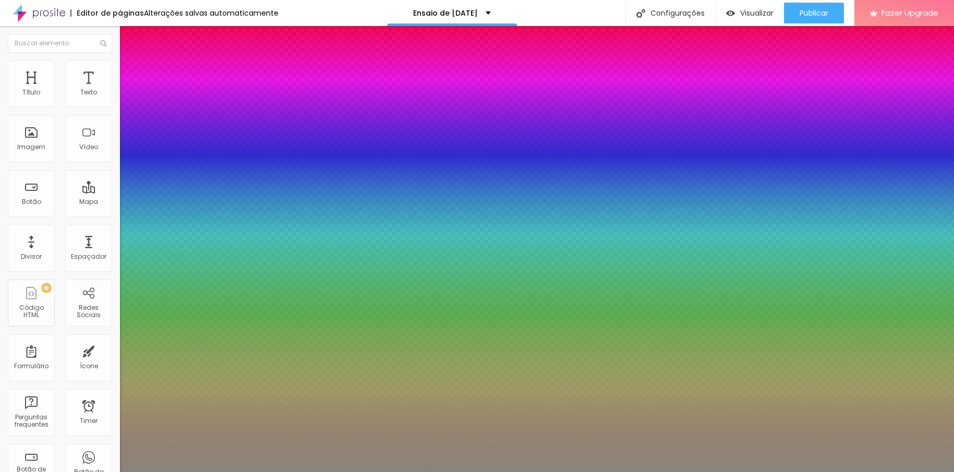
type input "30"
type input "1"
type input "0.5"
type input "29"
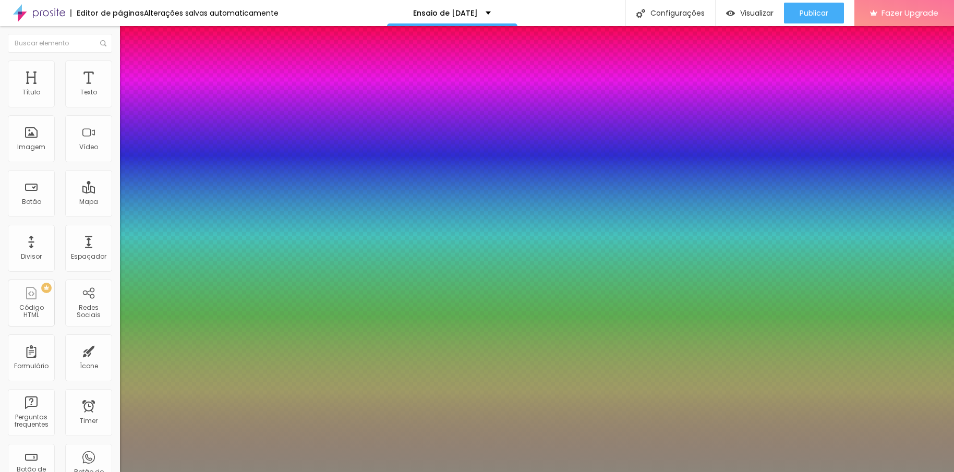
type input "29"
type input "1"
type input "0.5"
type input "27"
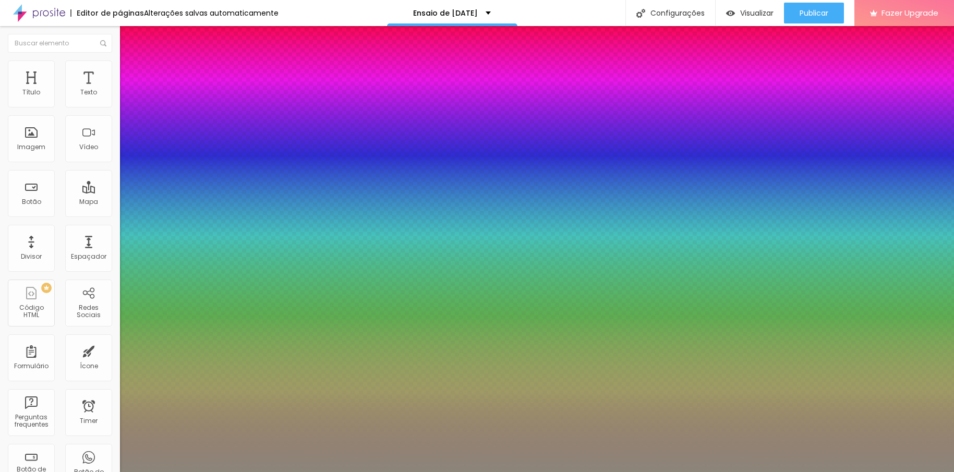
type input "1"
type input "0.5"
type input "1"
type input "0.5"
type input "26"
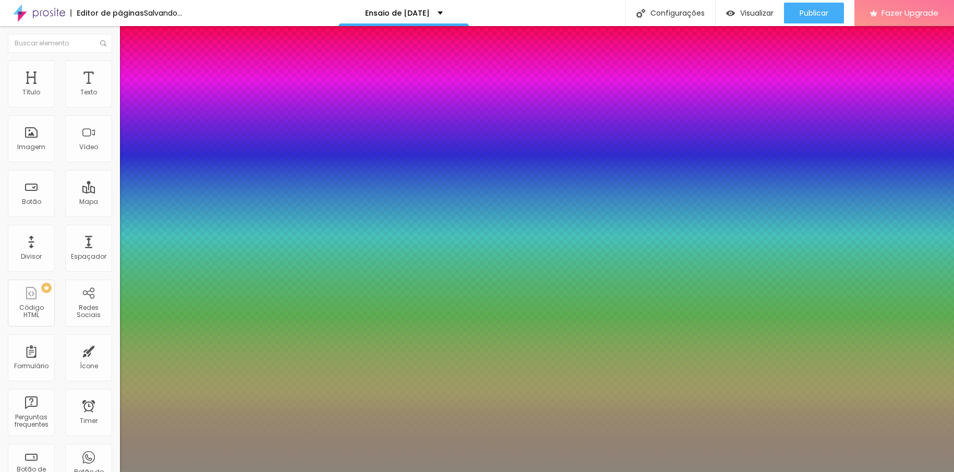
type input "26"
type input "1"
type input "0.5"
type input "1"
type input "0.5"
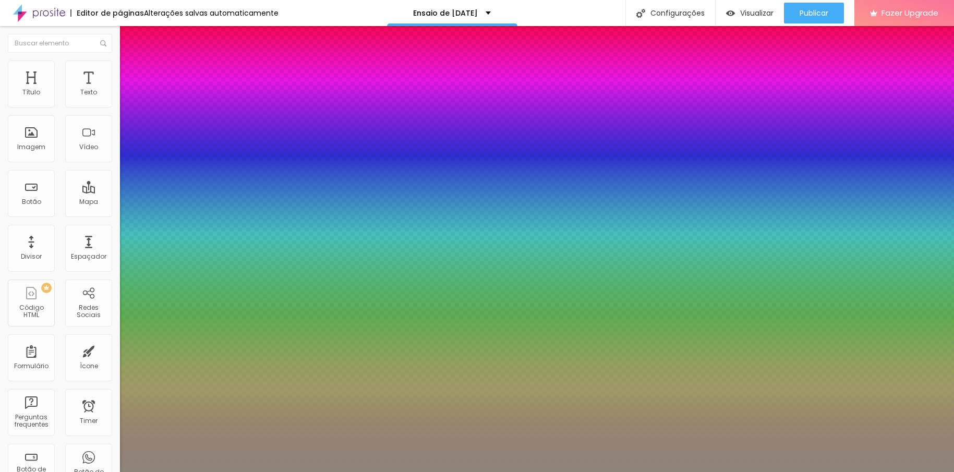
type input "27"
type input "1"
type input "0.5"
type input "29"
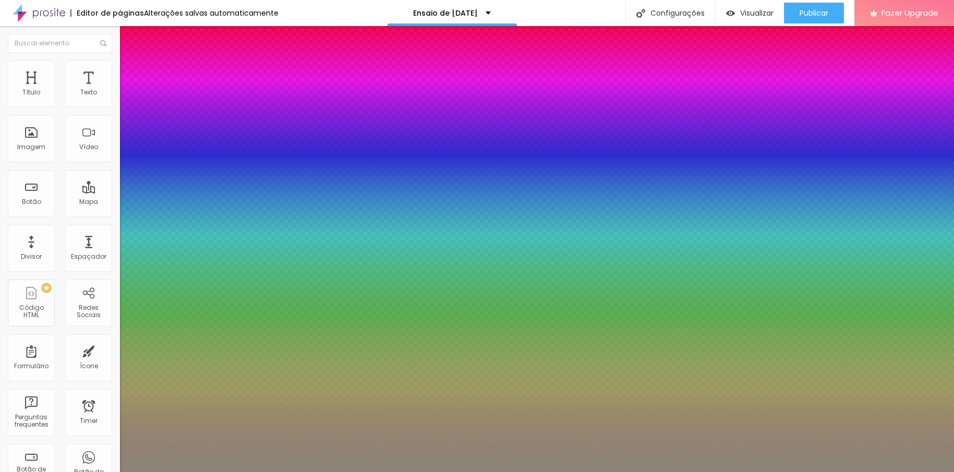
type input "29"
type input "1"
type input "0.5"
type input "29"
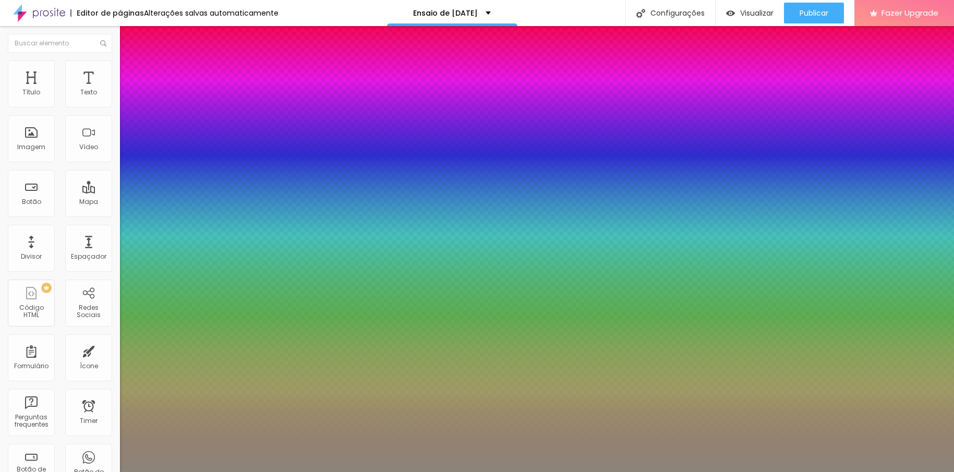
type input "1"
type input "0.5"
click at [296, 472] on div at bounding box center [477, 472] width 954 height 0
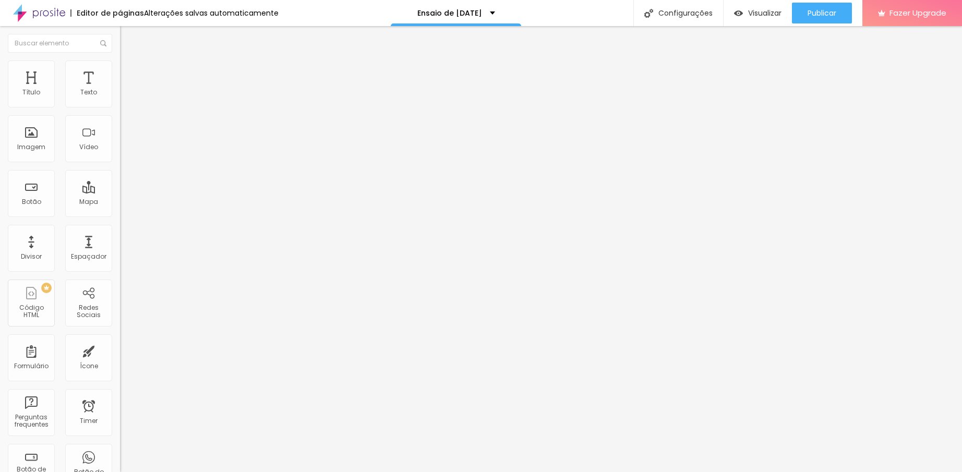
click at [120, 154] on button "button" at bounding box center [127, 148] width 15 height 11
click at [124, 151] on icon "button" at bounding box center [127, 148] width 6 height 6
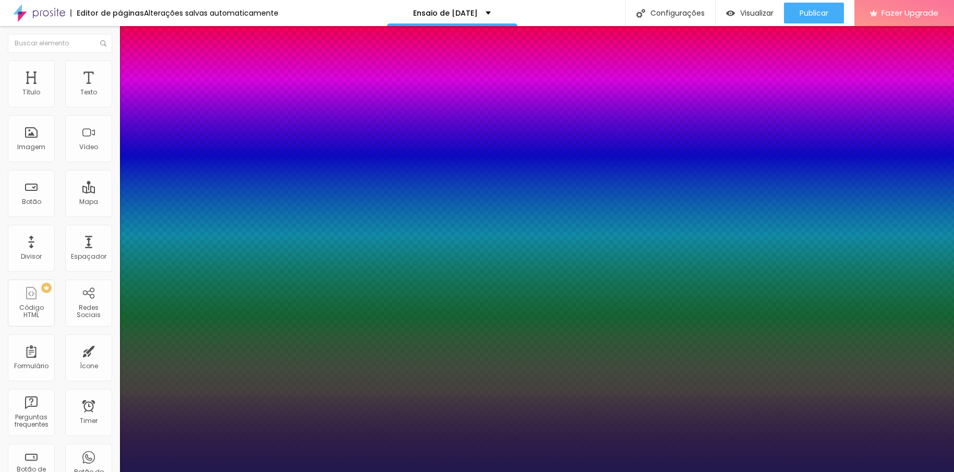
type input "1"
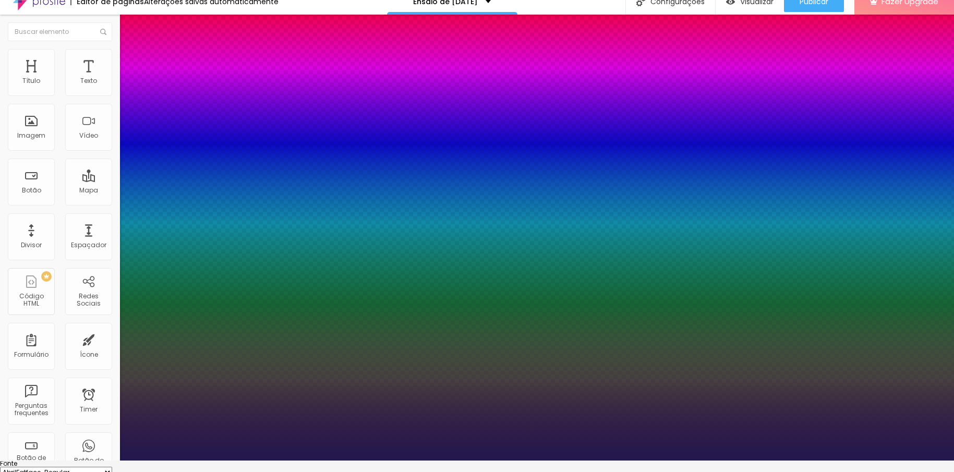
scroll to position [12, 0]
click at [384, 460] on div at bounding box center [477, 460] width 954 height 0
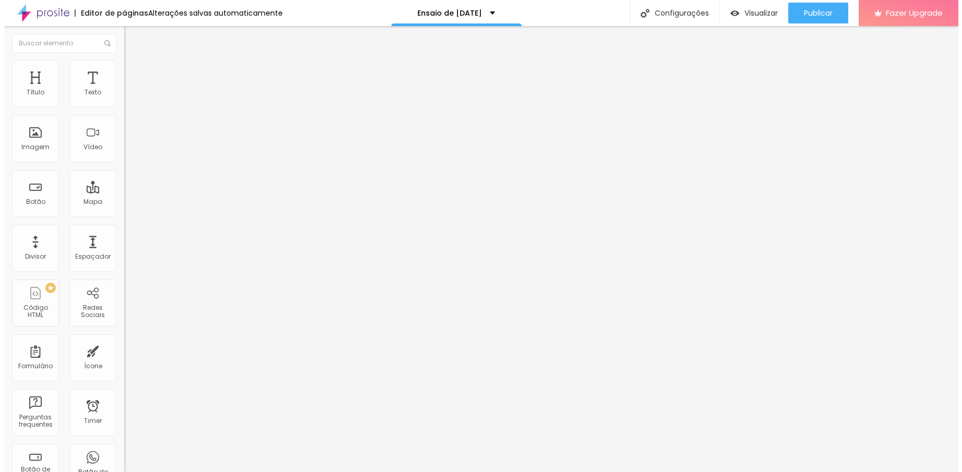
scroll to position [0, 0]
click at [124, 151] on icon "button" at bounding box center [127, 148] width 6 height 6
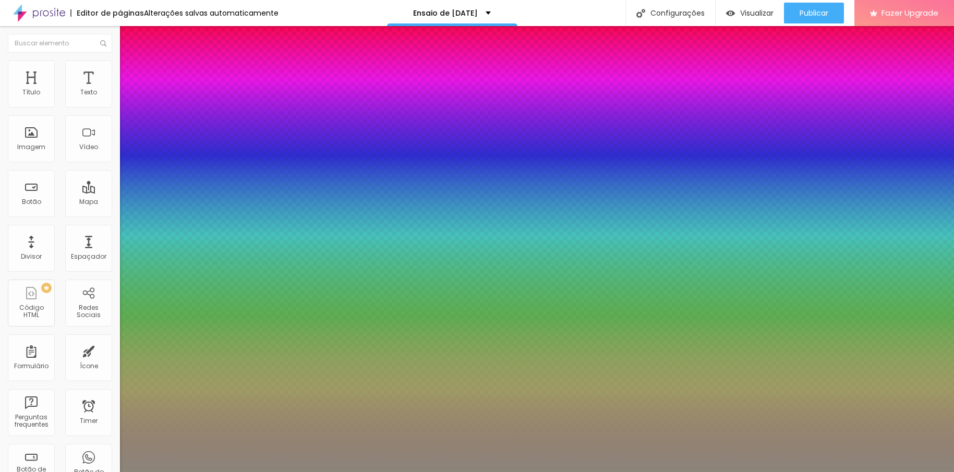
type input "1"
type input "0.5"
type input "30"
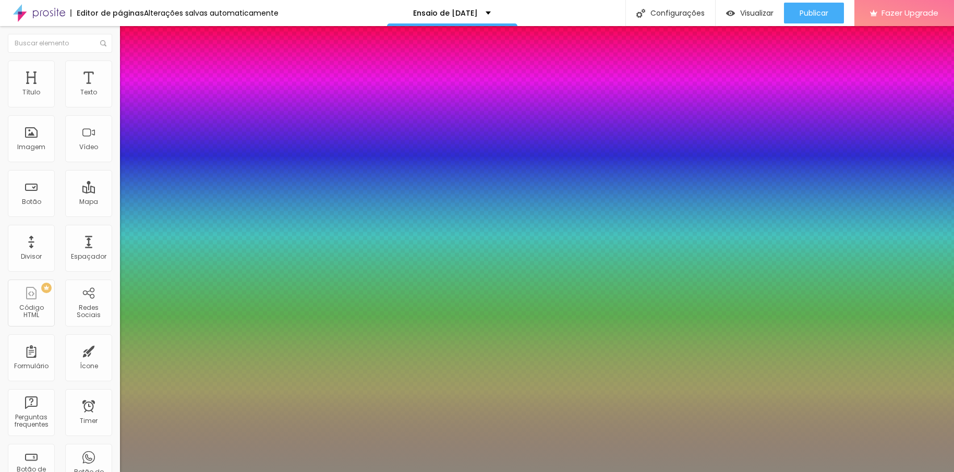
type input "30"
type input "1"
type input "0.5"
type input "29"
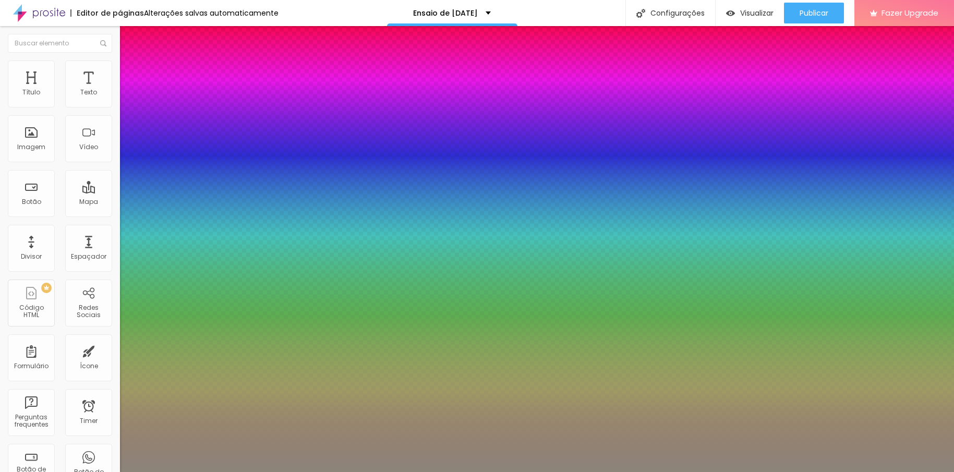
type input "1"
type input "0.5"
type input "27"
type input "1"
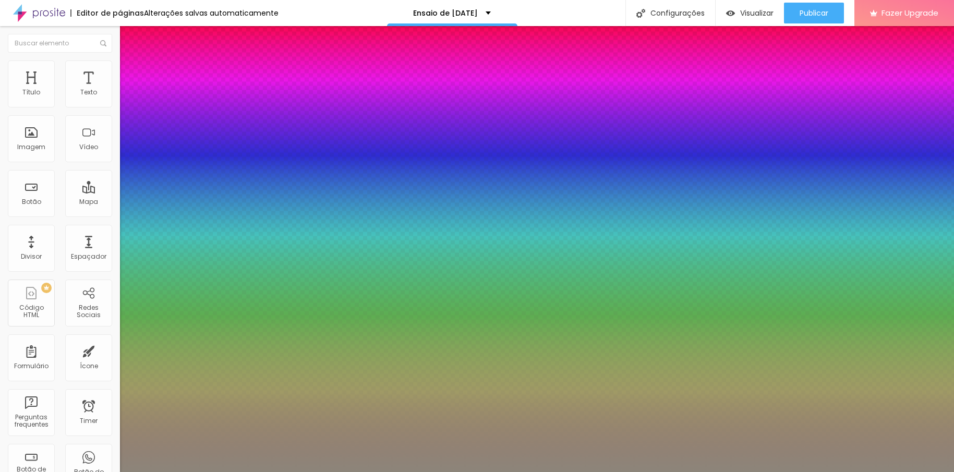
type input "0.5"
type input "26"
type input "1"
type input "0.5"
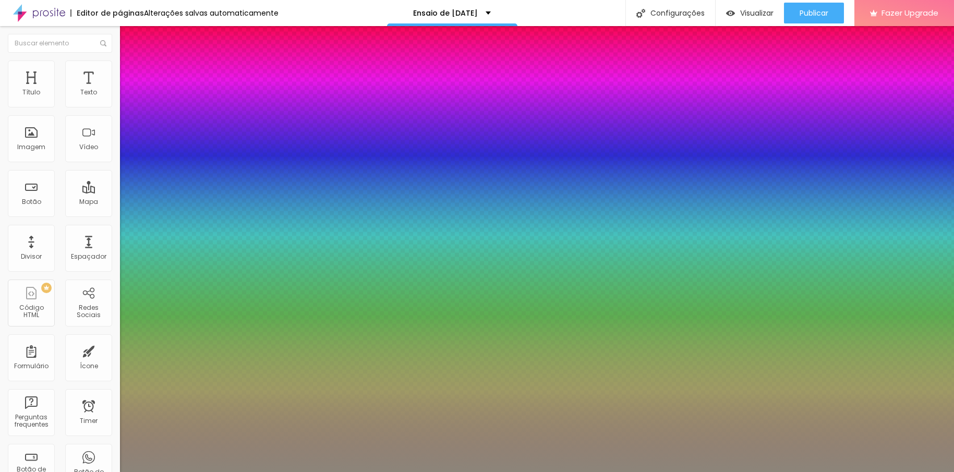
type input "26"
drag, startPoint x: 131, startPoint y: 320, endPoint x: 121, endPoint y: 320, distance: 10.4
type input "1"
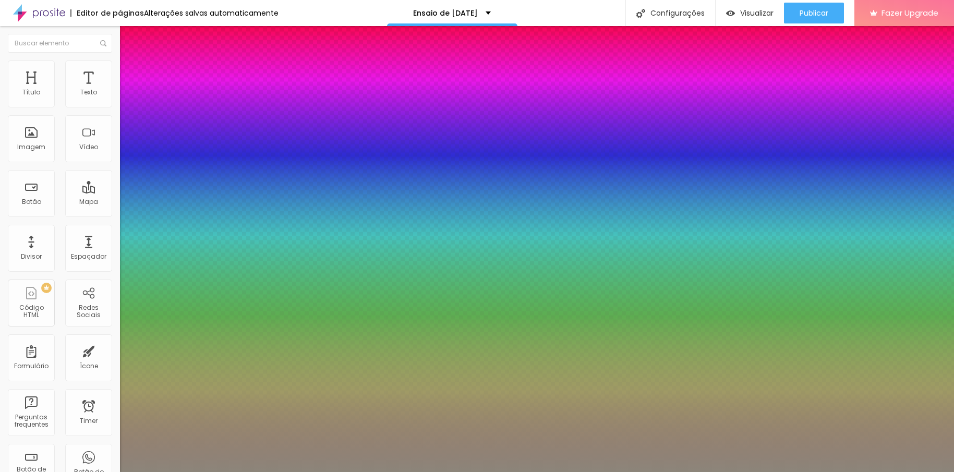
type input "0.5"
type input "1"
type input "0.5"
type input "1"
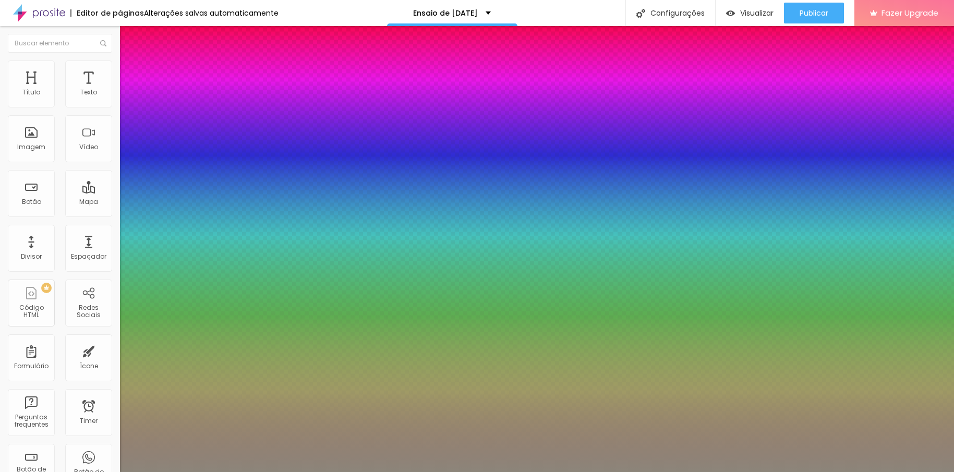
type input "0.5"
type input "1"
type input "0.5"
click at [78, 472] on div at bounding box center [477, 472] width 954 height 0
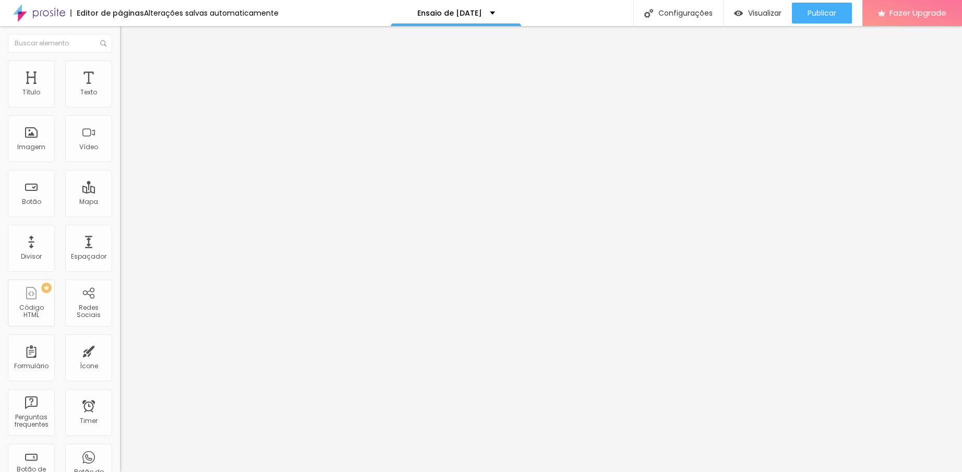
click at [120, 99] on span "Titulo 2" at bounding box center [137, 92] width 34 height 13
click at [120, 106] on div "Titulo 3 H3" at bounding box center [180, 102] width 120 height 8
click at [120, 116] on span "Titulo 4" at bounding box center [134, 111] width 28 height 9
click at [120, 96] on div "Tipografia Voltar ao padrão" at bounding box center [180, 85] width 120 height 29
click at [120, 100] on button "button" at bounding box center [127, 94] width 15 height 11
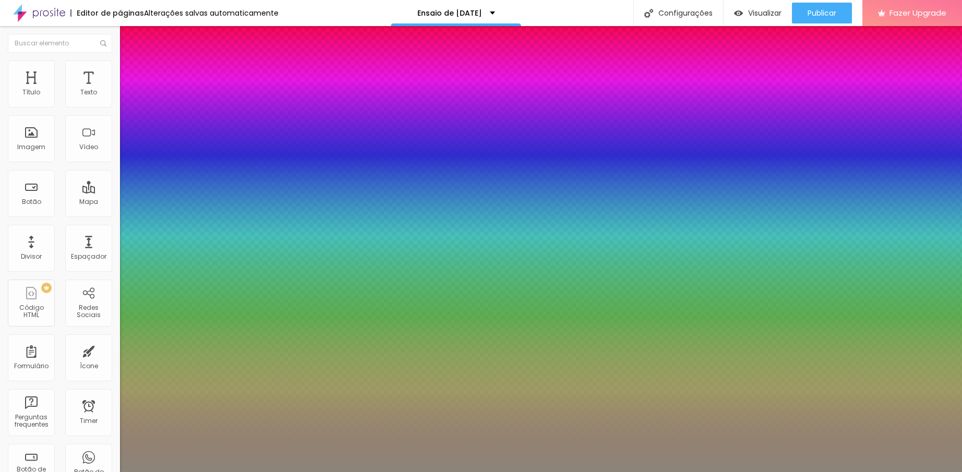
type input "1"
select select "AbrilFatface-Regular"
type input "1"
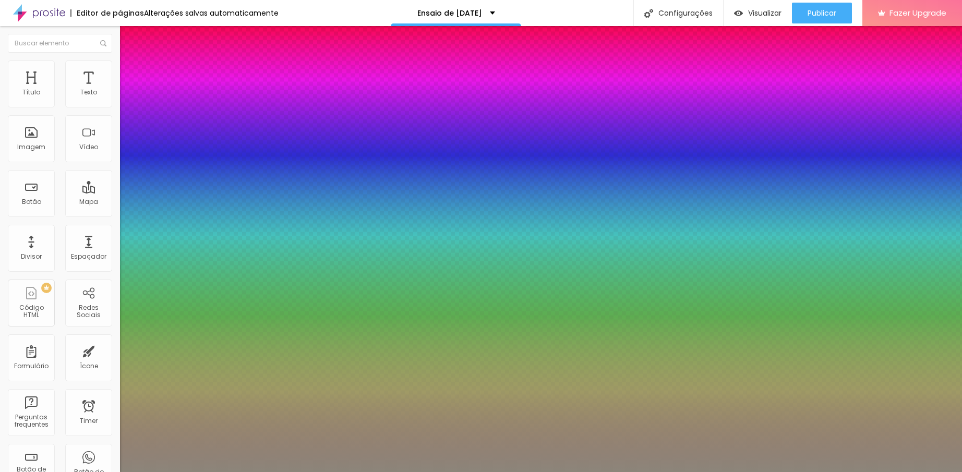
select select "Actor-Regular"
type input "1"
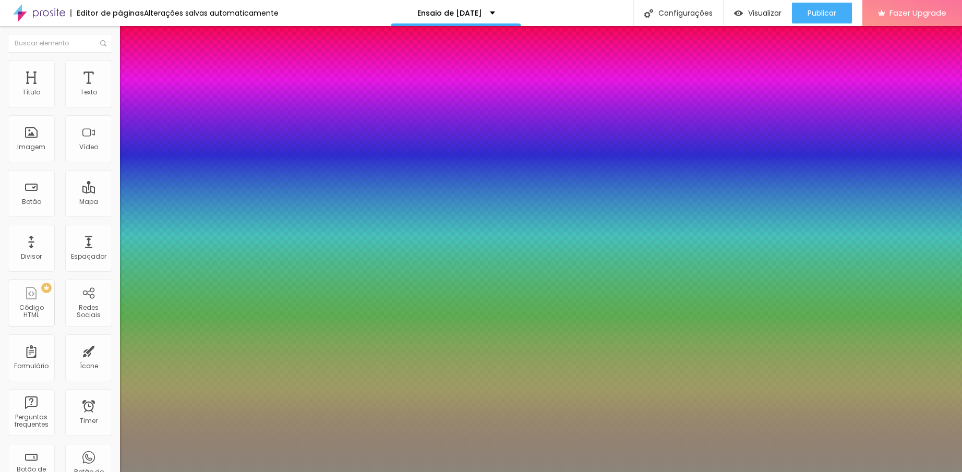
select select "Alegreya"
type input "1"
select select "Alice"
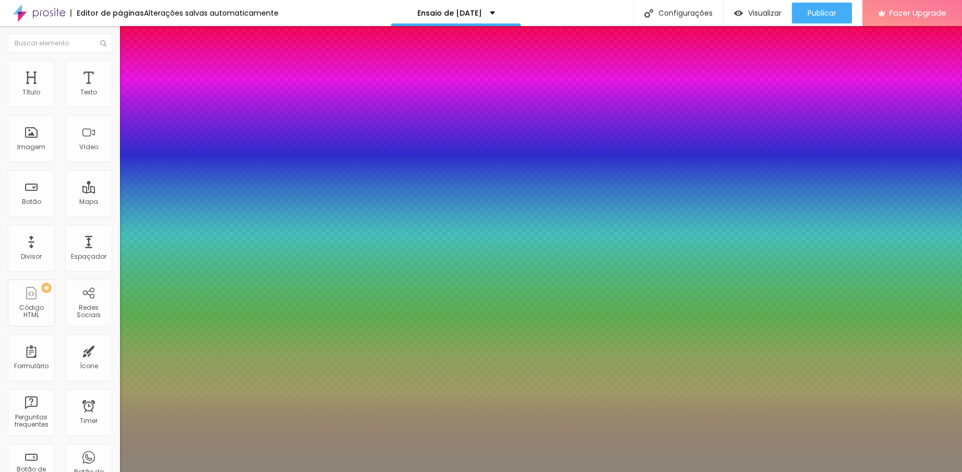
type input "1"
click at [302, 472] on div at bounding box center [481, 472] width 962 height 0
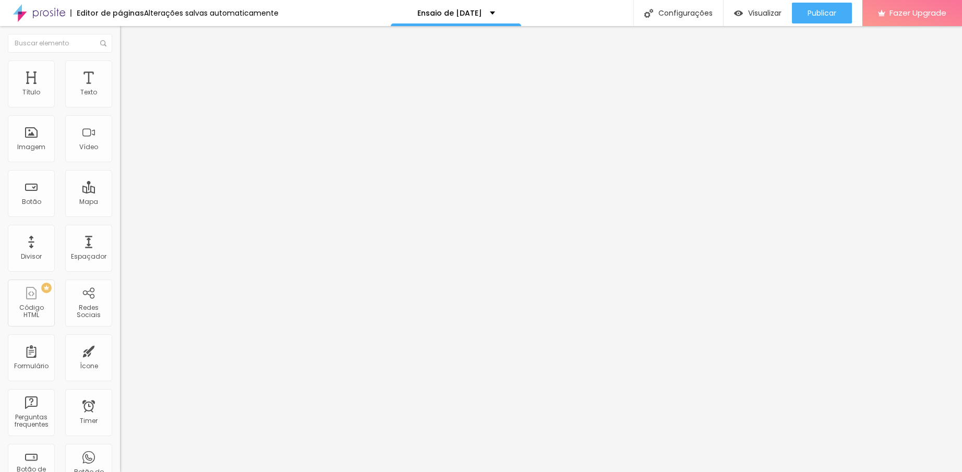
click at [124, 97] on icon "button" at bounding box center [127, 94] width 6 height 6
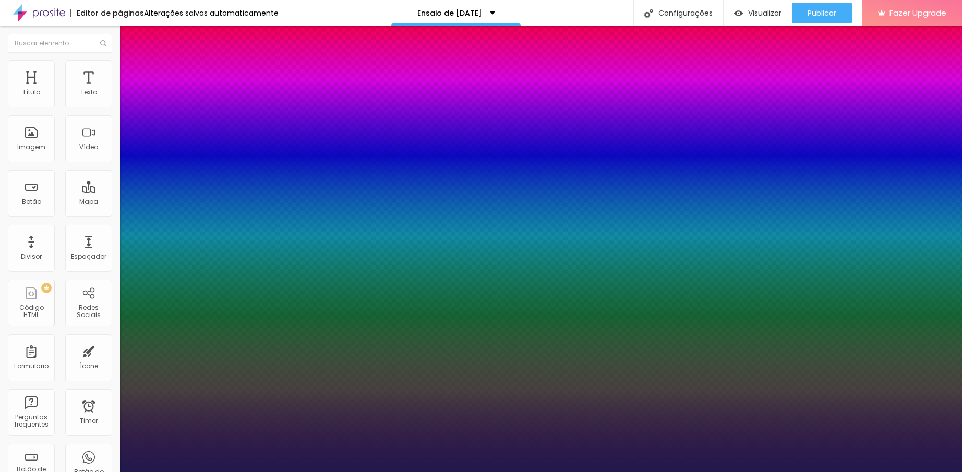
type input "1"
click at [356, 472] on div at bounding box center [481, 472] width 962 height 0
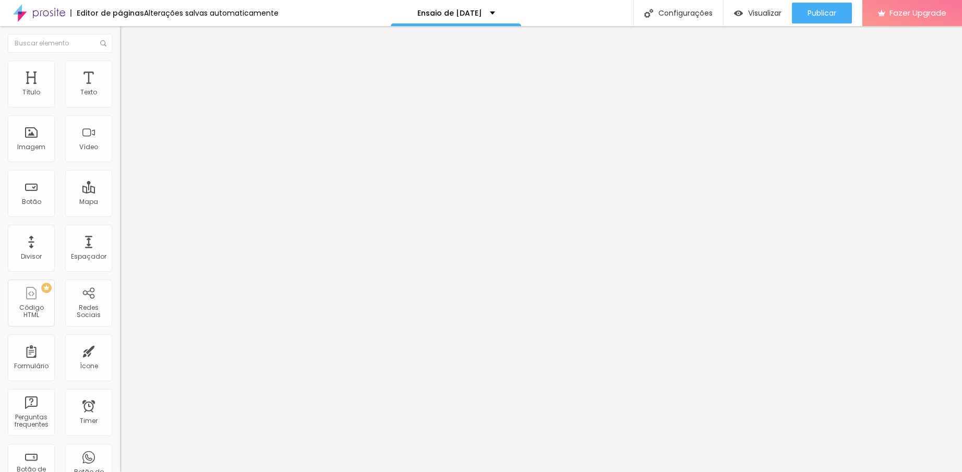
click at [124, 151] on icon "button" at bounding box center [127, 148] width 6 height 6
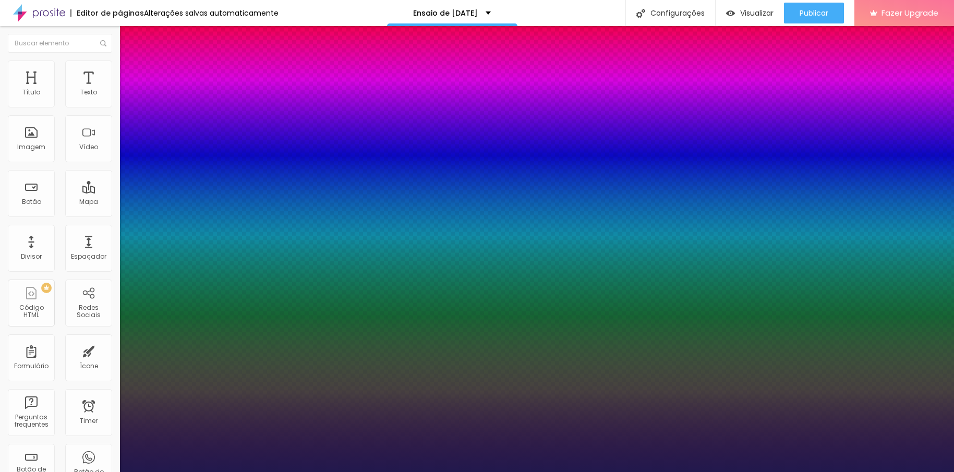
type input "1"
click at [102, 472] on div at bounding box center [477, 472] width 954 height 0
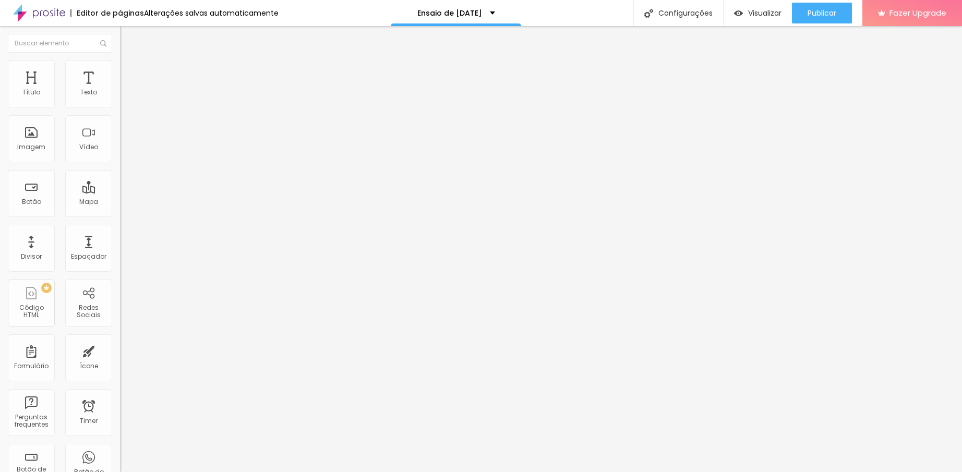
click at [124, 151] on icon "button" at bounding box center [127, 148] width 6 height 6
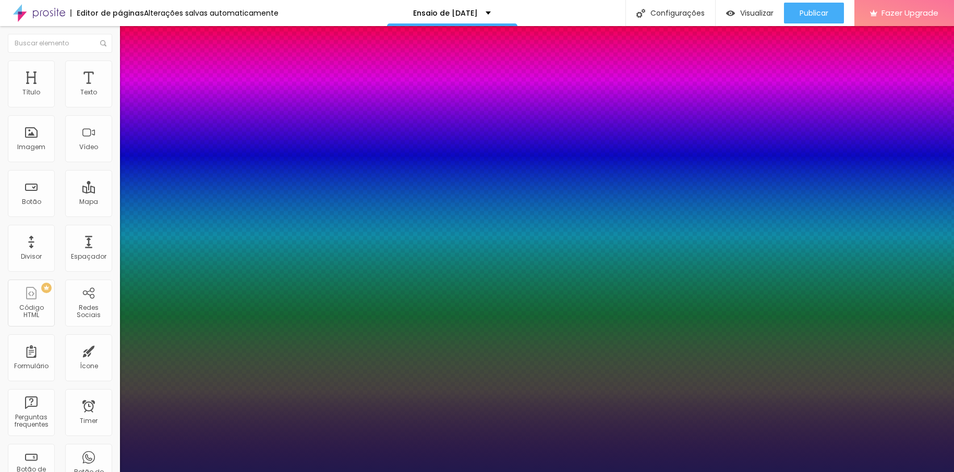
type input "1"
click at [102, 472] on div at bounding box center [477, 472] width 954 height 0
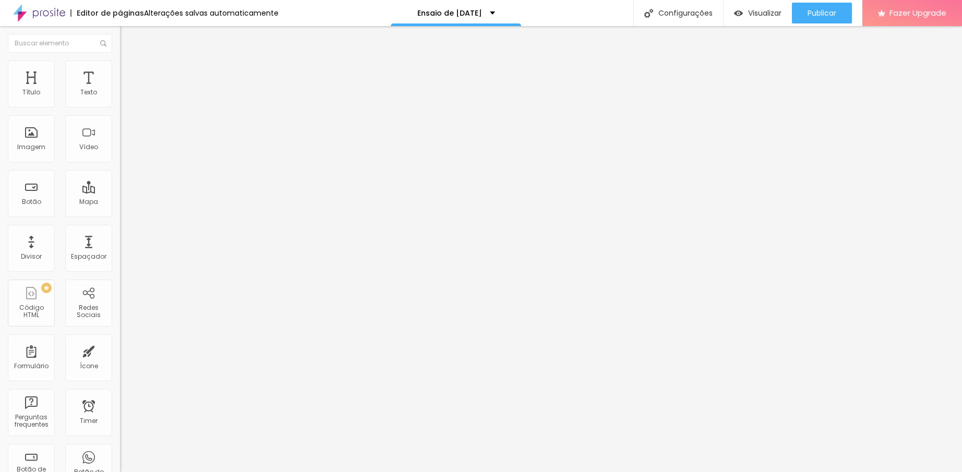
click at [120, 67] on li "Avançado" at bounding box center [180, 66] width 120 height 10
click at [120, 59] on img at bounding box center [124, 54] width 9 height 9
click at [120, 88] on div "Titulo 1 H1" at bounding box center [180, 82] width 120 height 10
click at [124, 151] on icon "button" at bounding box center [127, 148] width 6 height 6
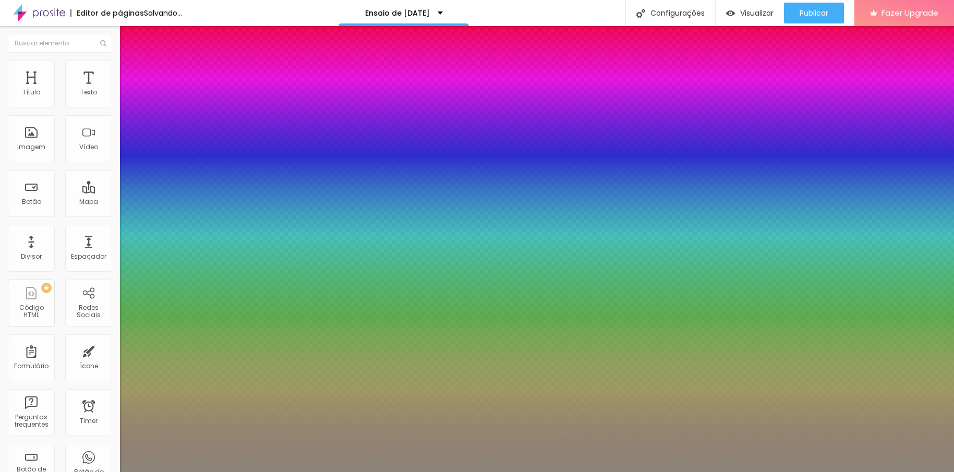
type input "1"
type input "0.5"
type input "1"
type input "0.5"
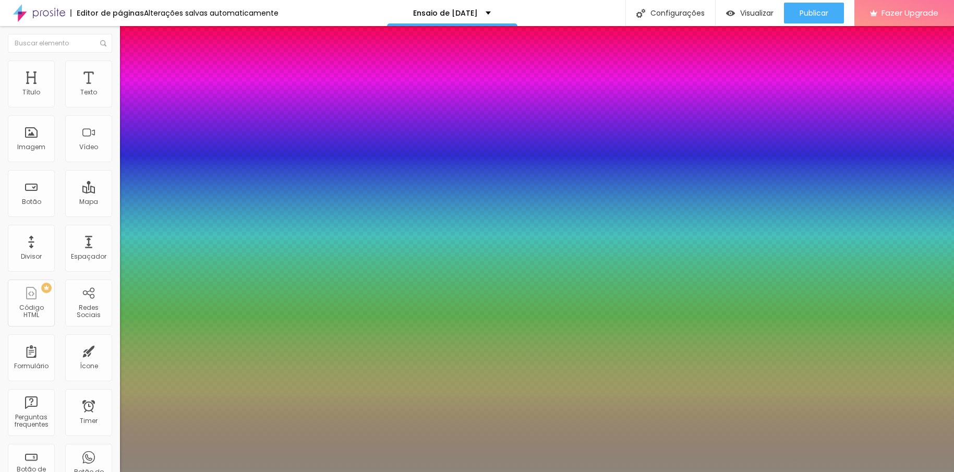
select select "AnonymousPro-Regular"
type input "1"
type input "0.5"
type input "1"
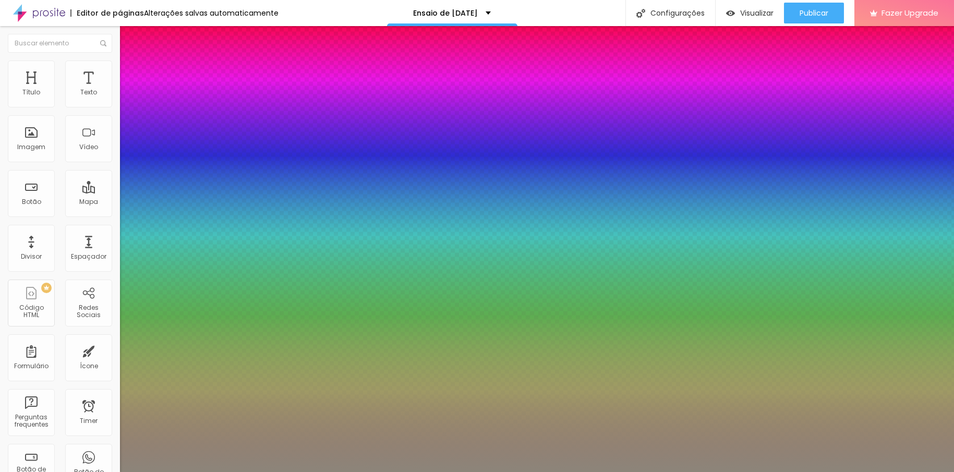
type input "0.5"
type input "1"
type input "0.5"
click at [195, 472] on div at bounding box center [477, 472] width 954 height 0
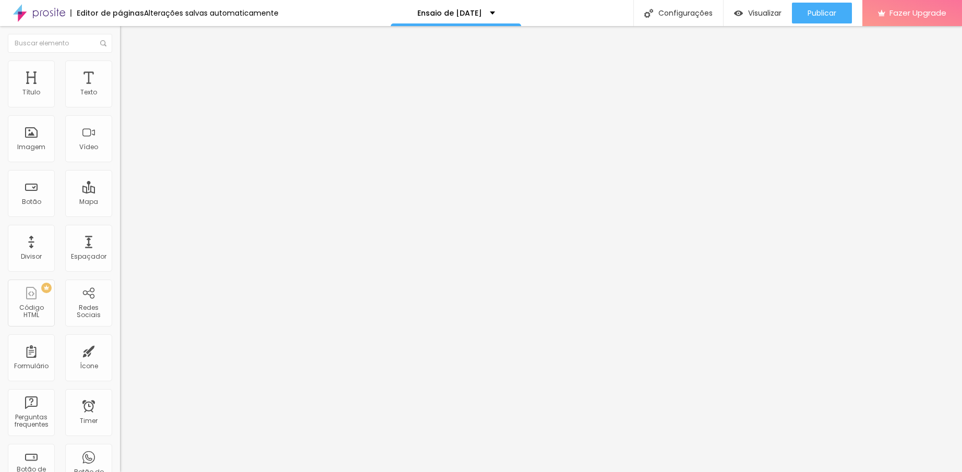
click at [120, 98] on input "[URL][DOMAIN_NAME]" at bounding box center [182, 93] width 125 height 10
click at [120, 274] on div "Editar Vídeo Conteúdo Estilo Avançado URL do vídeo [URL][DOMAIN_NAME] Alinhamen…" at bounding box center [180, 249] width 120 height 446
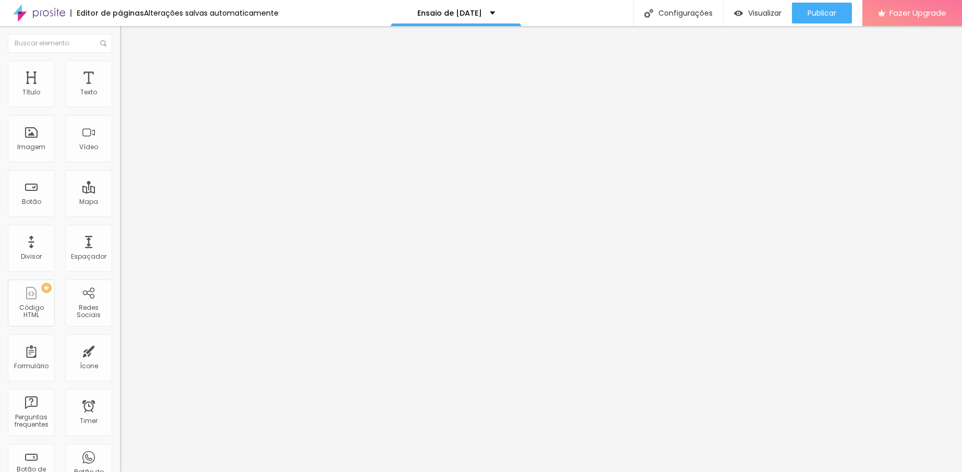
scroll to position [0, 0]
click at [821, 17] on span "Publicar" at bounding box center [822, 13] width 29 height 8
click at [765, 10] on span "Visualizar" at bounding box center [755, 13] width 33 height 8
click at [120, 88] on div "URL do vídeo" at bounding box center [180, 84] width 120 height 6
click at [120, 66] on img at bounding box center [124, 65] width 9 height 9
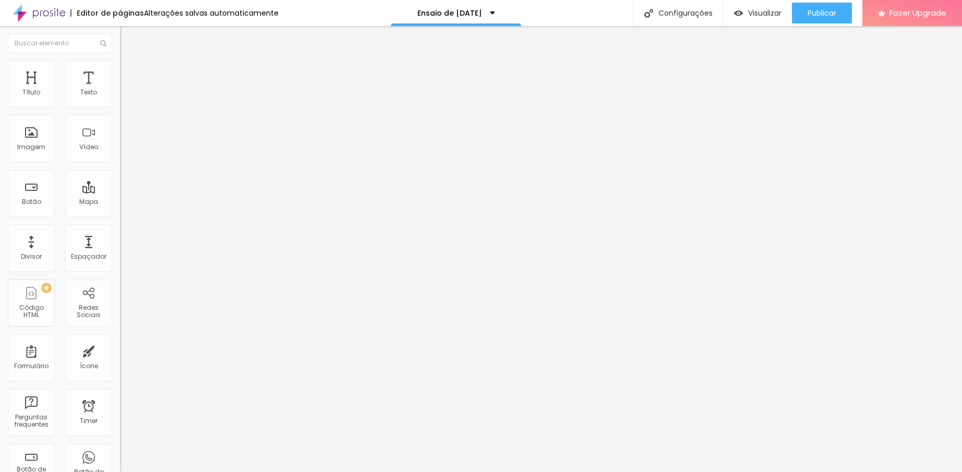
click at [120, 71] on li "Avançado" at bounding box center [180, 76] width 120 height 10
click at [120, 61] on li "Conteúdo" at bounding box center [180, 55] width 120 height 10
click at [120, 98] on input "[URL][DOMAIN_NAME]" at bounding box center [182, 93] width 125 height 10
click at [649, 16] on img at bounding box center [648, 13] width 9 height 9
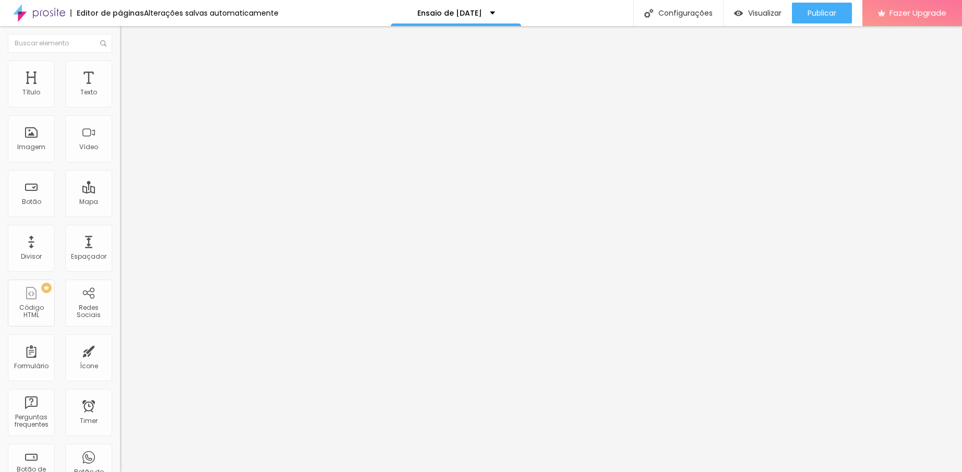
click at [120, 68] on li "Estilo" at bounding box center [180, 66] width 120 height 10
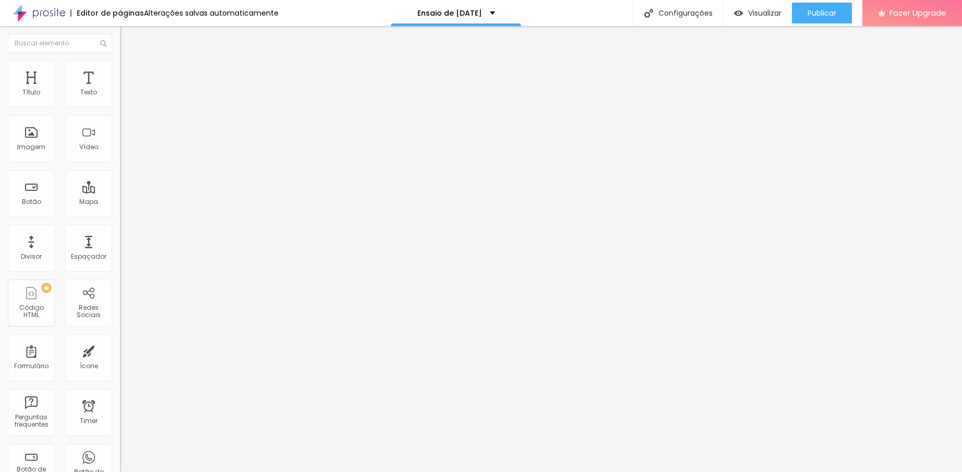
click at [120, 98] on input "[URL][DOMAIN_NAME]" at bounding box center [182, 93] width 125 height 10
click at [120, 61] on li "Estilo" at bounding box center [180, 66] width 120 height 10
click at [120, 59] on img at bounding box center [124, 54] width 9 height 9
click at [120, 98] on input "[URL][DOMAIN_NAME]" at bounding box center [182, 93] width 125 height 10
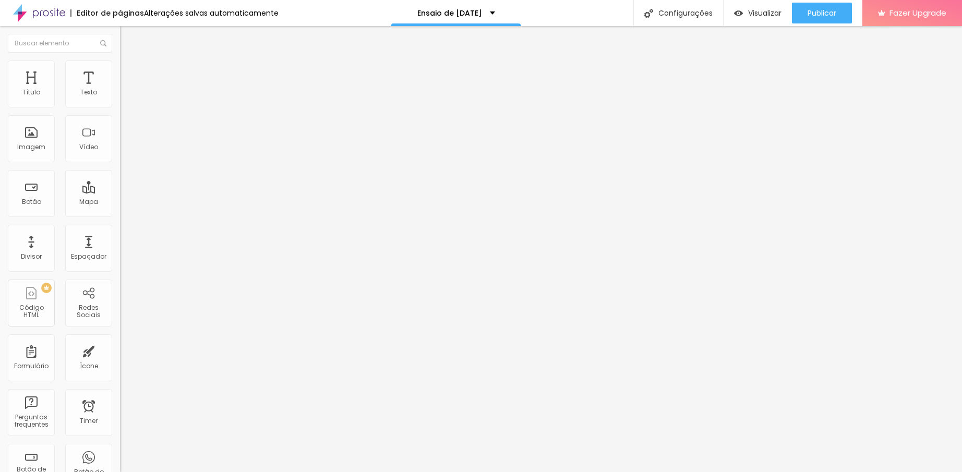
click at [120, 97] on div "URL do vídeo https://youtube.com/shorts/_6j30MkMKw4?si=qrQH5oTWYi-ajX1G" at bounding box center [180, 94] width 120 height 26
click at [120, 98] on input "[URL][DOMAIN_NAME]" at bounding box center [182, 93] width 125 height 10
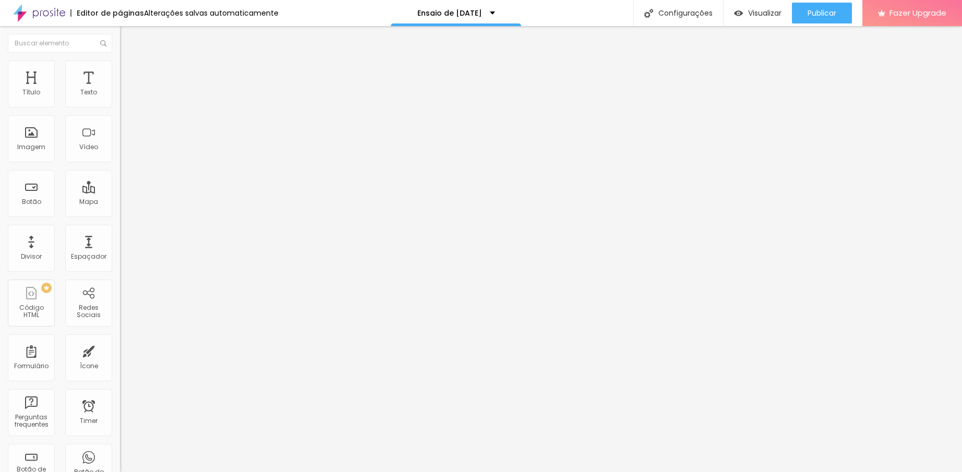
click at [120, 98] on input "[URL][DOMAIN_NAME]" at bounding box center [182, 93] width 125 height 10
drag, startPoint x: 37, startPoint y: 116, endPoint x: -8, endPoint y: 114, distance: 44.9
click at [0, 114] on html "Editor de páginas Alterações salvas automaticamente Ensaio de Natal Configuraçõ…" at bounding box center [481, 236] width 962 height 472
type input "youtube.com/shorts/_6j30MkMKw4?si=qrQH5oTWYi-ajX1G"
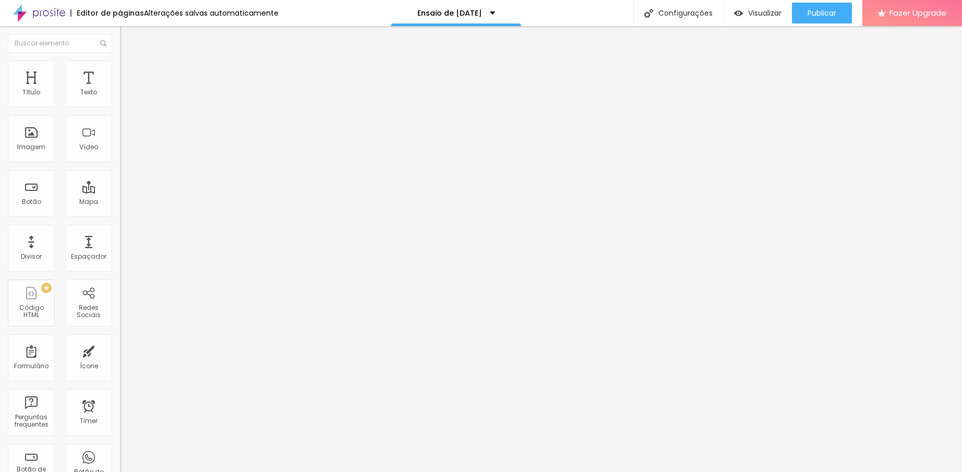
click at [120, 98] on input "youtube.com/shorts/_6j30MkMKw4?si=qrQH5oTWYi-ajX1G" at bounding box center [182, 93] width 125 height 10
click at [120, 279] on div "Editar Vídeo Conteúdo Estilo Avançado URL do vídeo Alinhamento Proporção 9:16 V…" at bounding box center [180, 249] width 120 height 446
click at [120, 98] on input "text" at bounding box center [182, 93] width 125 height 10
click at [120, 317] on div "Editar Vídeo Conteúdo Estilo Avançado URL do vídeo Alinhamento Proporção 9:16 V…" at bounding box center [180, 249] width 120 height 446
click at [120, 98] on input "text" at bounding box center [182, 93] width 125 height 10
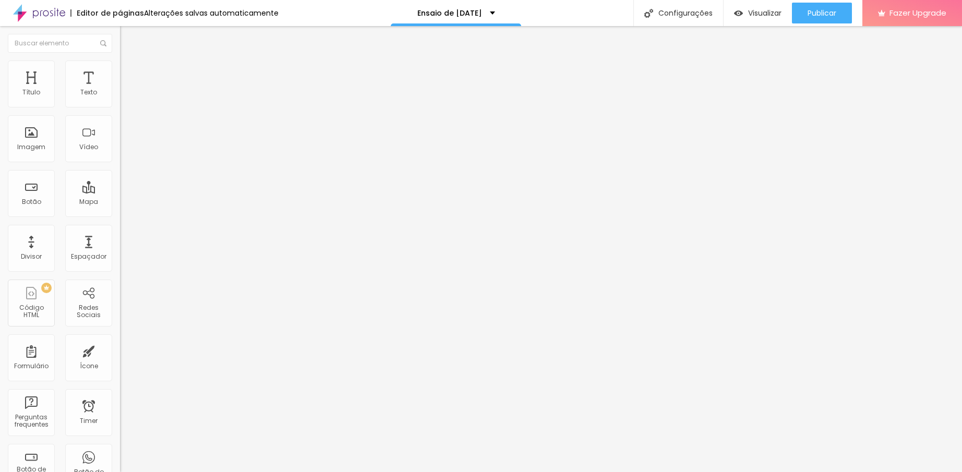
paste input "https://youtube.com/shorts/_6j30MkMKw4?si=GwAH5PiZ3LmMSHCW"
type input "https://youtube.com/shorts/_6j30MkMKw4?si=GwAH5PiZ3LmMSHCW"
click at [120, 275] on div "Editar Vídeo Conteúdo Estilo Avançado URL do vídeo https://youtube.com/shorts/_…" at bounding box center [180, 249] width 120 height 446
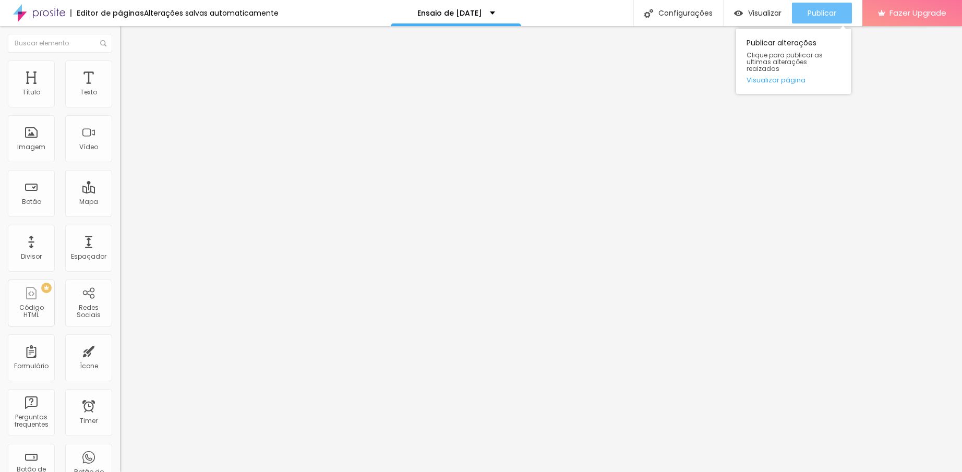
click at [820, 10] on span "Publicar" at bounding box center [822, 13] width 29 height 8
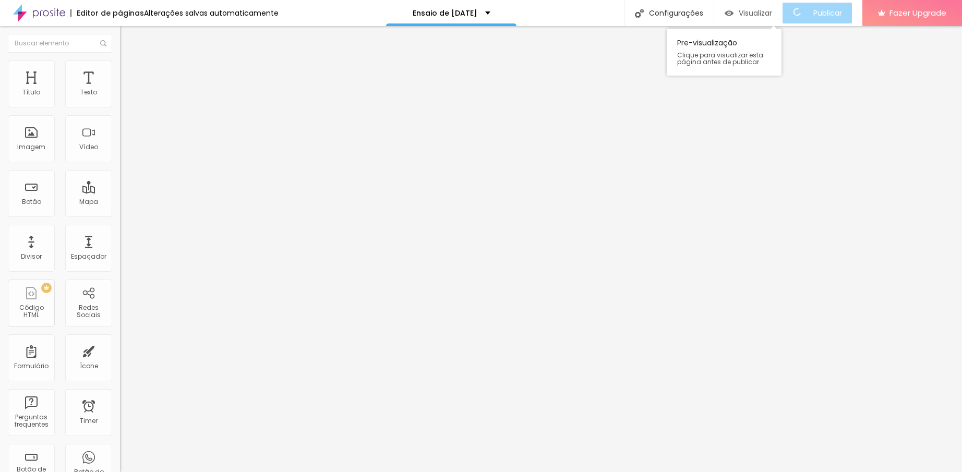
click at [760, 16] on span "Visualizar" at bounding box center [755, 13] width 33 height 8
click at [120, 69] on li "Estilo" at bounding box center [180, 66] width 120 height 10
type input "10"
type input "16"
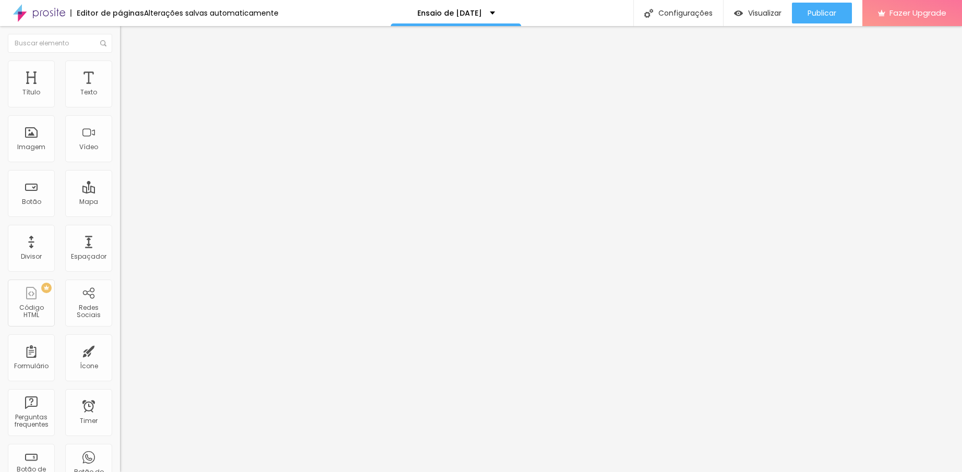
type input "16"
type input "36"
type input "43"
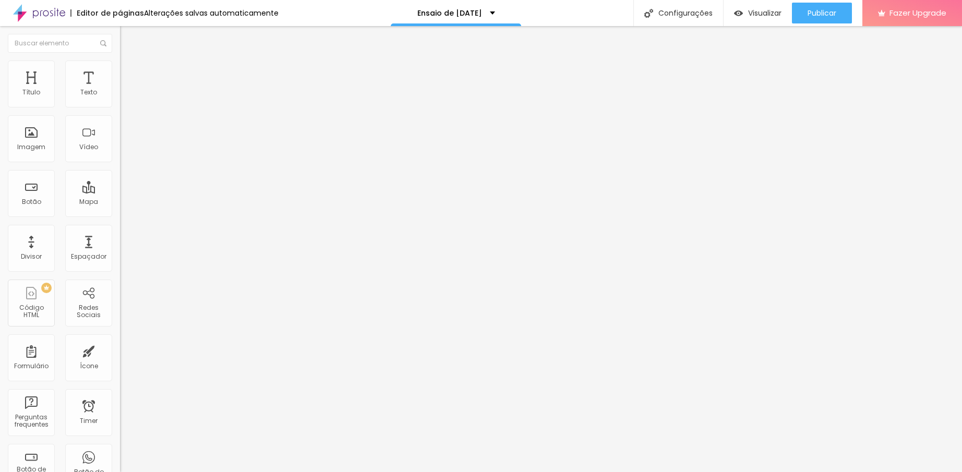
drag, startPoint x: 25, startPoint y: 131, endPoint x: 50, endPoint y: 133, distance: 25.1
click at [120, 229] on input "range" at bounding box center [153, 233] width 67 height 8
click at [120, 61] on li "Estilo" at bounding box center [180, 66] width 120 height 10
drag, startPoint x: 27, startPoint y: 134, endPoint x: 45, endPoint y: 133, distance: 18.8
click at [120, 229] on input "range" at bounding box center [153, 233] width 67 height 8
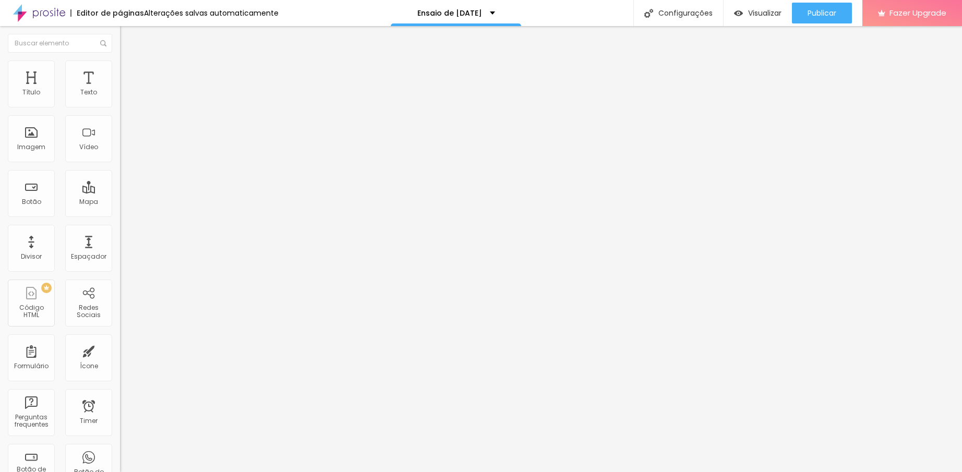
click at [120, 229] on input "range" at bounding box center [153, 233] width 67 height 8
click at [915, 8] on span "Fazer Upgrade" at bounding box center [918, 12] width 57 height 9
click at [764, 6] on div "Visualizar" at bounding box center [757, 13] width 47 height 21
click at [120, 98] on input "[URL][DOMAIN_NAME]" at bounding box center [182, 93] width 125 height 10
paste input "https://drive.google.com/file/d/1qG_hffdUVrff0kSQ1IcgQ9VfexFtV7Mc/view?usp=shar…"
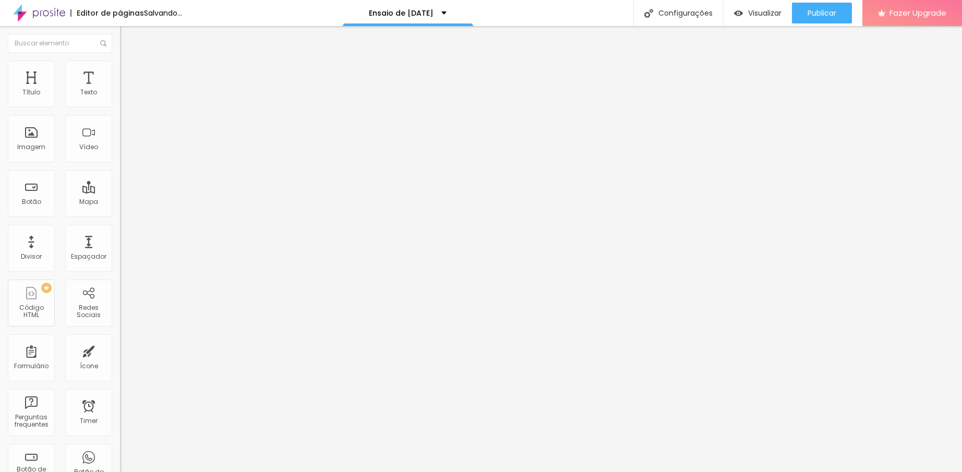
scroll to position [0, 182]
type input "https://drive.google.com/file/d/1qG_hffdUVrff0kSQ1IcgQ9VfexFtV7Mc/view?usp=shar…"
click at [120, 279] on div "Editar Vídeo Conteúdo Estilo Avançado URL do vídeo https://drive.google.com/fil…" at bounding box center [180, 249] width 120 height 446
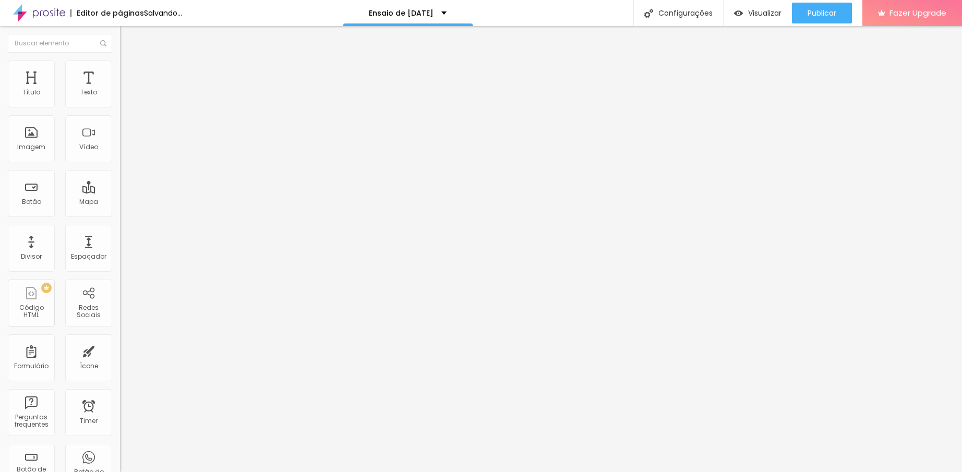
click at [120, 238] on div "Editar Vídeo Conteúdo Estilo Avançado URL do vídeo https://drive.google.com/fil…" at bounding box center [180, 249] width 120 height 446
click at [120, 98] on input "https://drive.google.com/file/d/1qG_hffdUVrff0kSQ1IcgQ9VfexFtV7Mc/view?usp=shar…" at bounding box center [182, 93] width 125 height 10
click at [120, 244] on div "Editar Vídeo Conteúdo Estilo Avançado URL do vídeo https://drive.google.com/fil…" at bounding box center [180, 249] width 120 height 446
click at [120, 98] on input "https://drive.google.com/file/d/1qG_hffdUVrff0kSQ1IcgQ9VfexFtV7Mc/view?usp=shar…" at bounding box center [182, 93] width 125 height 10
